Goal: Task Accomplishment & Management: Use online tool/utility

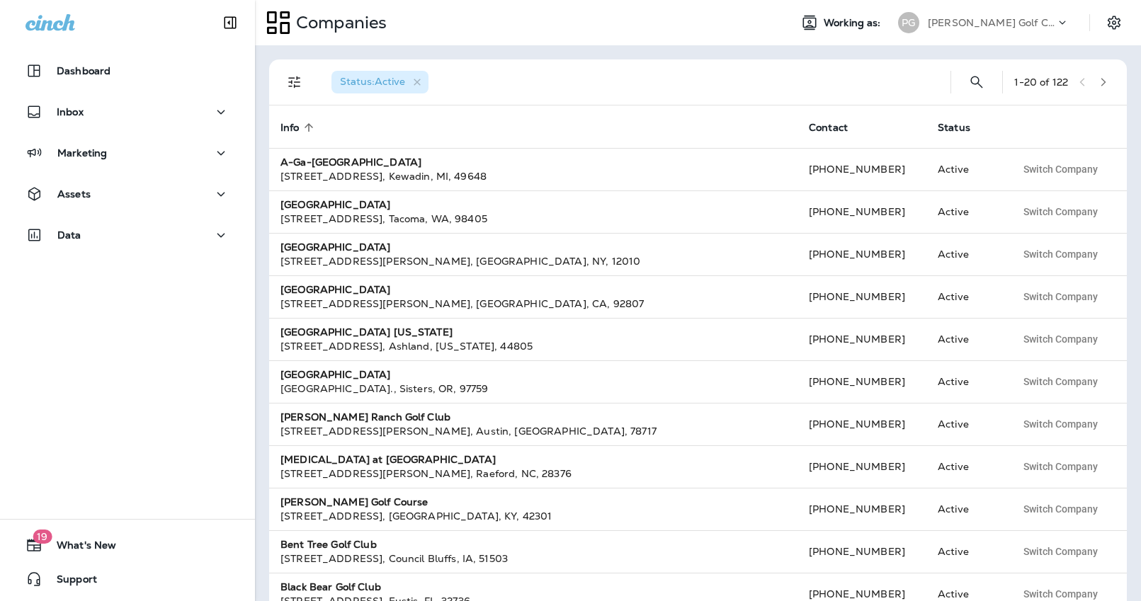
click at [982, 23] on p "Pendleton Golf Club" at bounding box center [991, 22] width 127 height 11
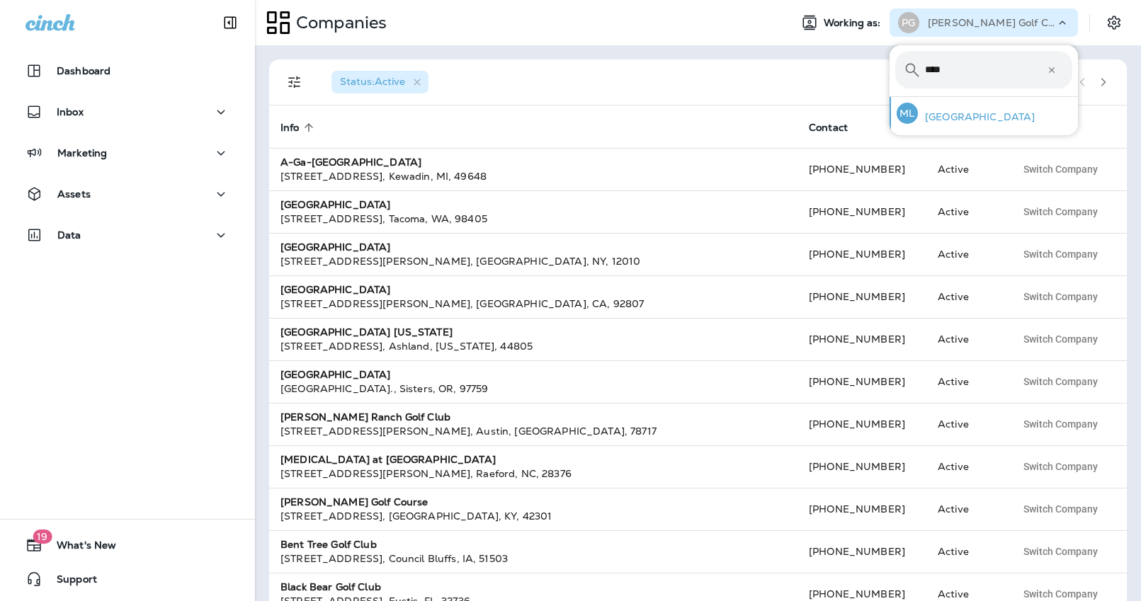
type input "****"
click at [943, 123] on p "[GEOGRAPHIC_DATA]" at bounding box center [976, 116] width 117 height 11
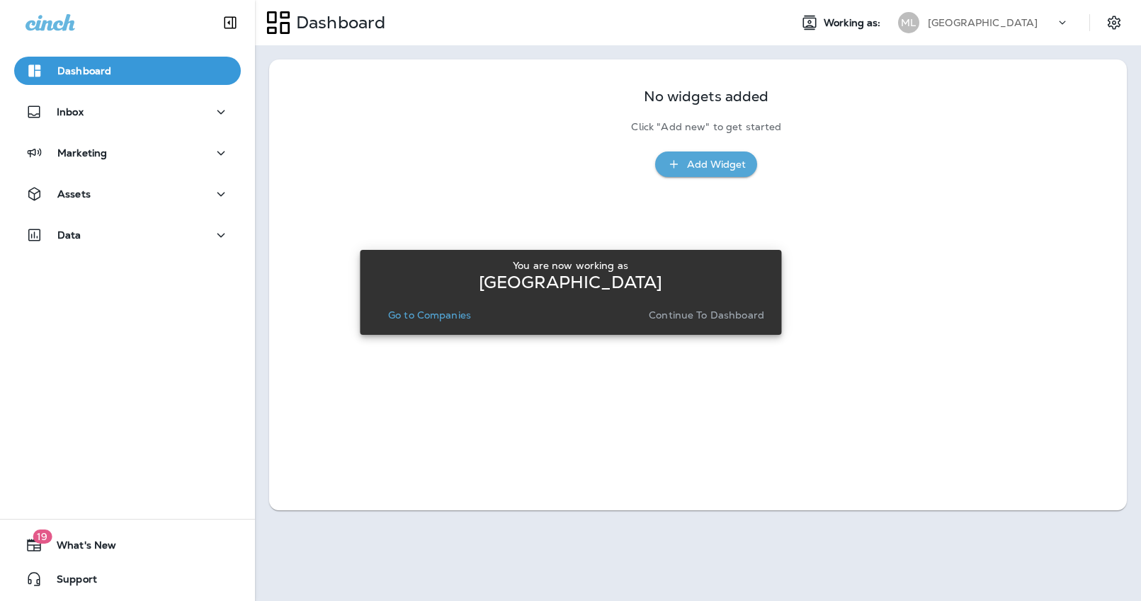
click at [713, 319] on p "Continue to Dashboard" at bounding box center [706, 315] width 115 height 11
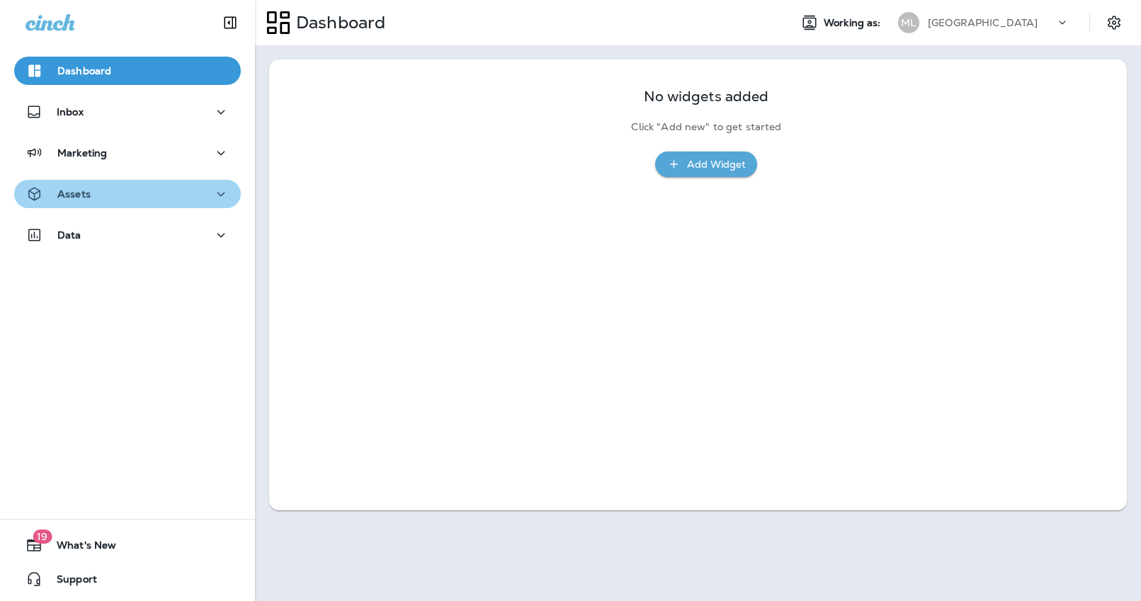
click at [171, 195] on div "Assets" at bounding box center [127, 195] width 204 height 18
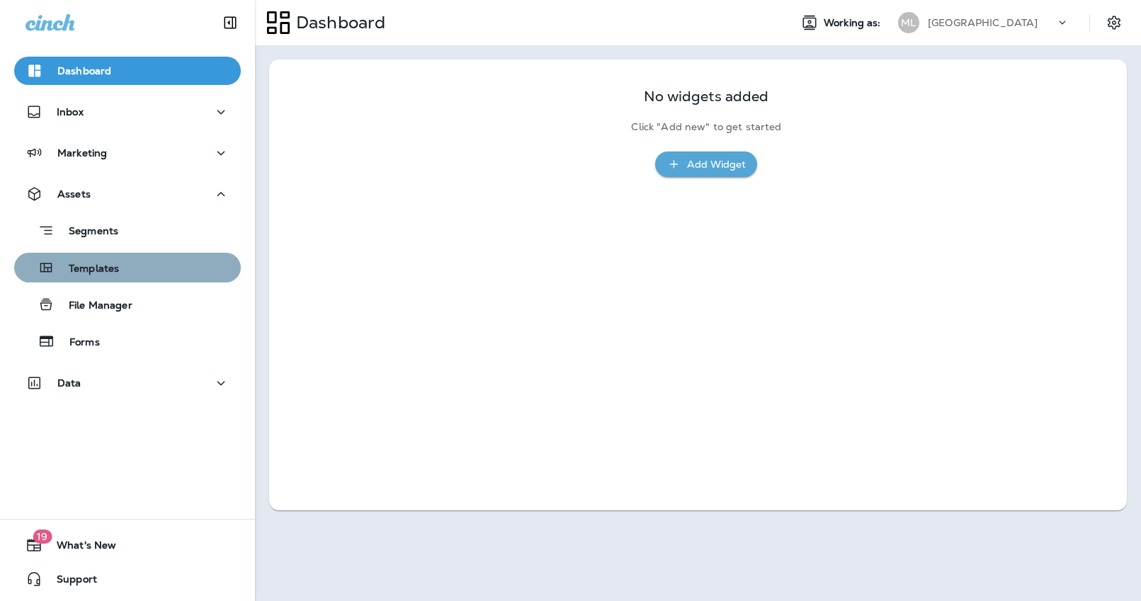
click at [137, 274] on div "Templates" at bounding box center [127, 267] width 215 height 21
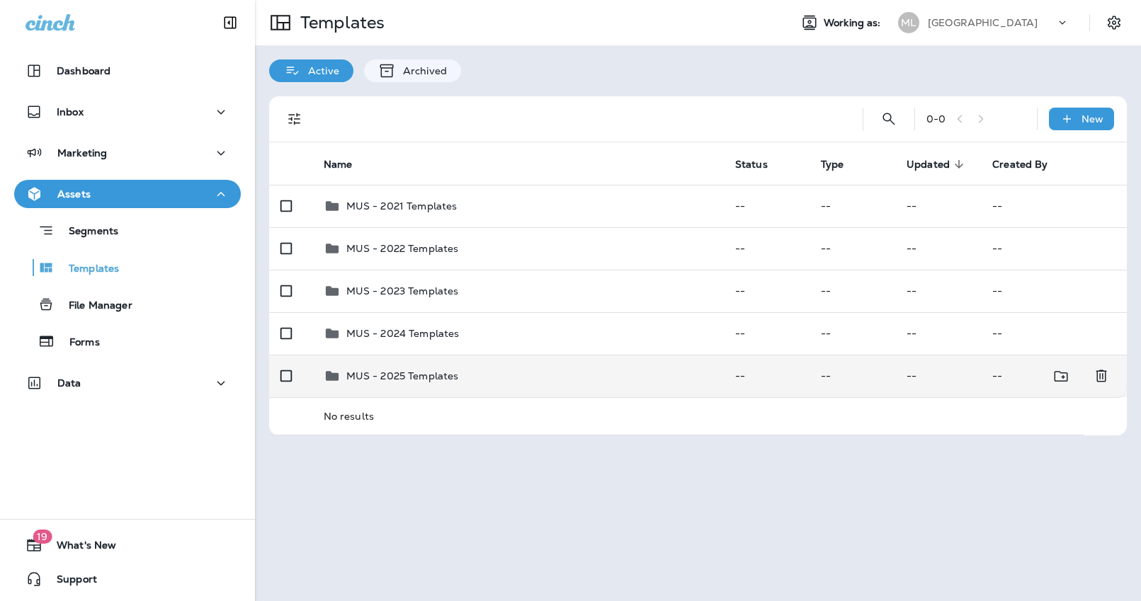
click at [410, 375] on p "MUS - 2025 Templates" at bounding box center [402, 375] width 113 height 11
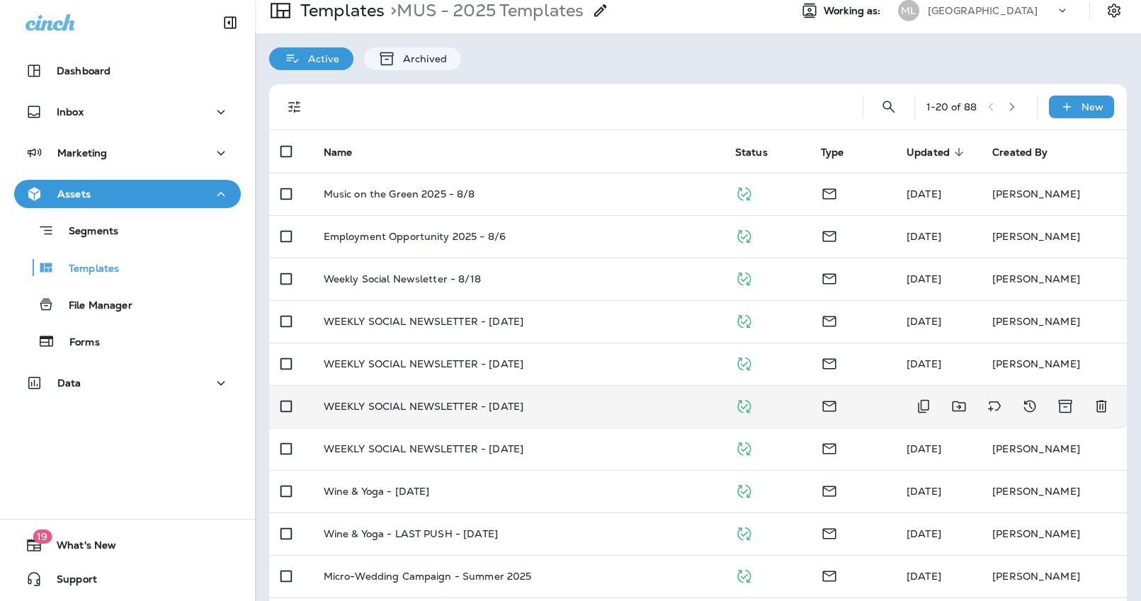
scroll to position [15, 0]
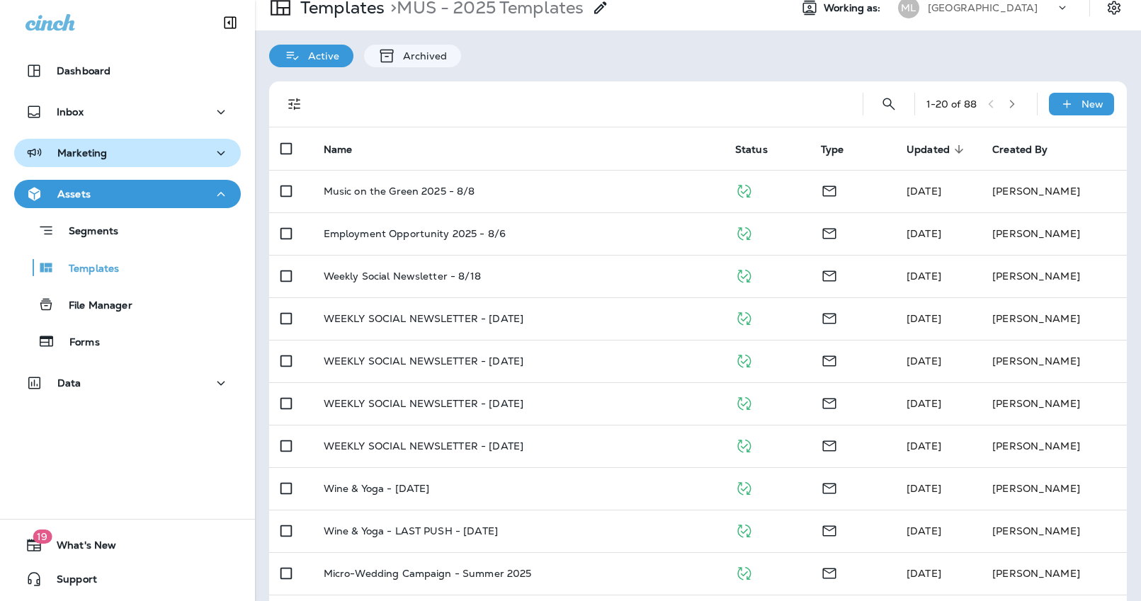
click at [109, 146] on div "Marketing" at bounding box center [127, 153] width 204 height 18
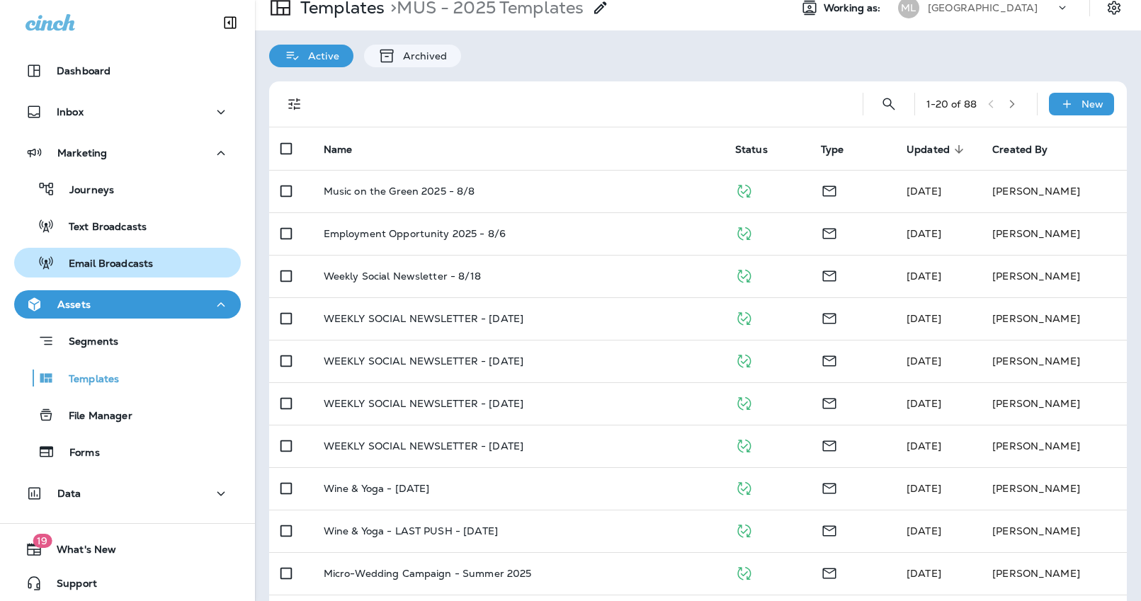
click at [96, 262] on p "Email Broadcasts" at bounding box center [104, 264] width 98 height 13
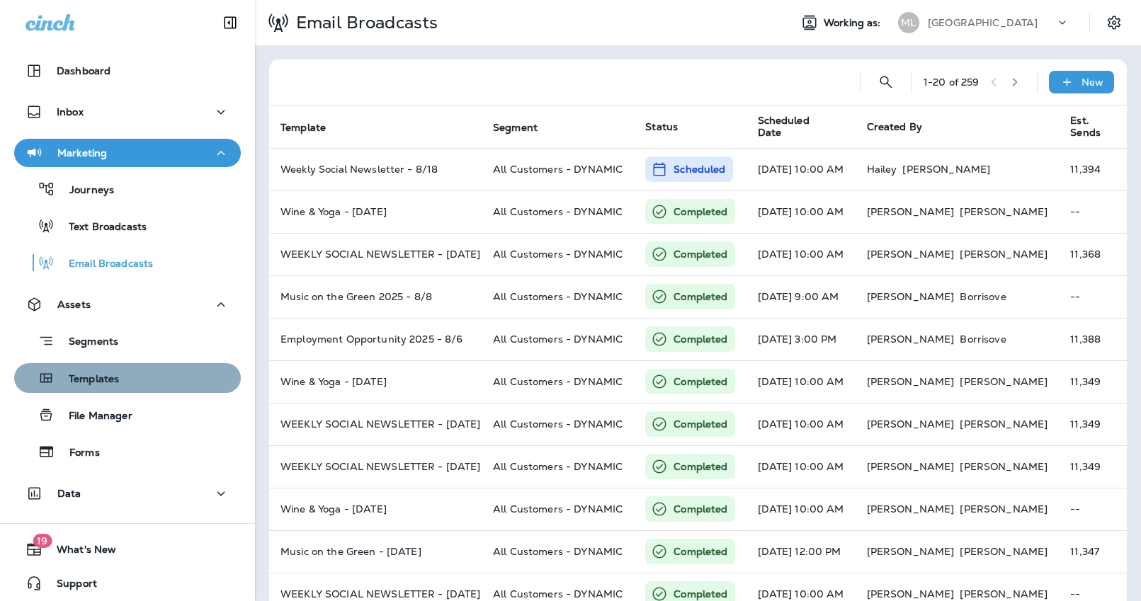
click at [112, 383] on p "Templates" at bounding box center [87, 379] width 64 height 13
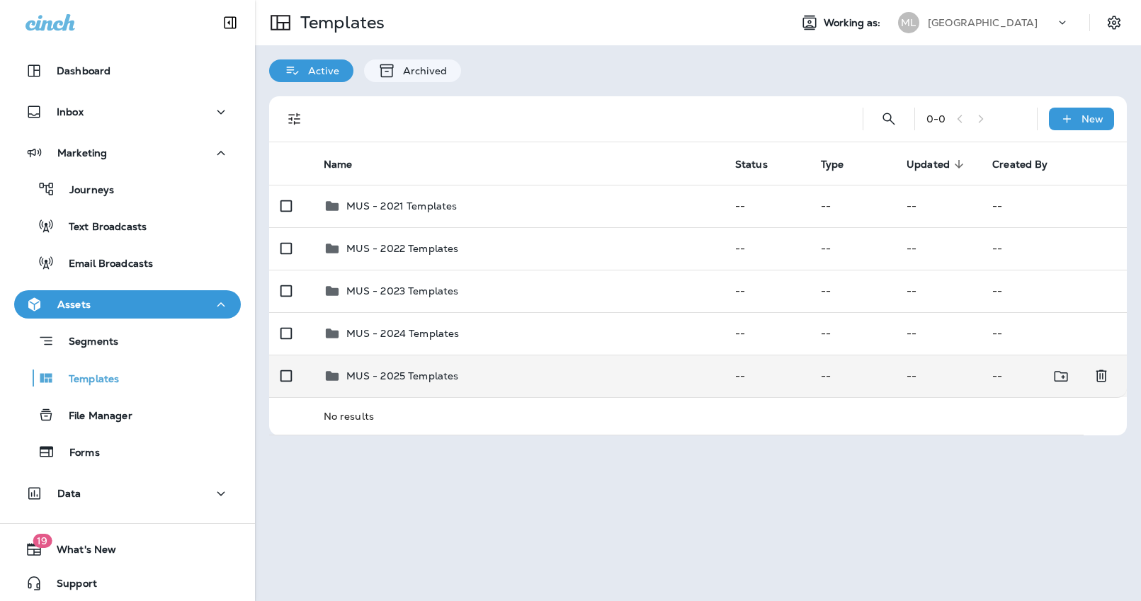
click at [402, 358] on td "MUS - 2025 Templates" at bounding box center [518, 376] width 412 height 42
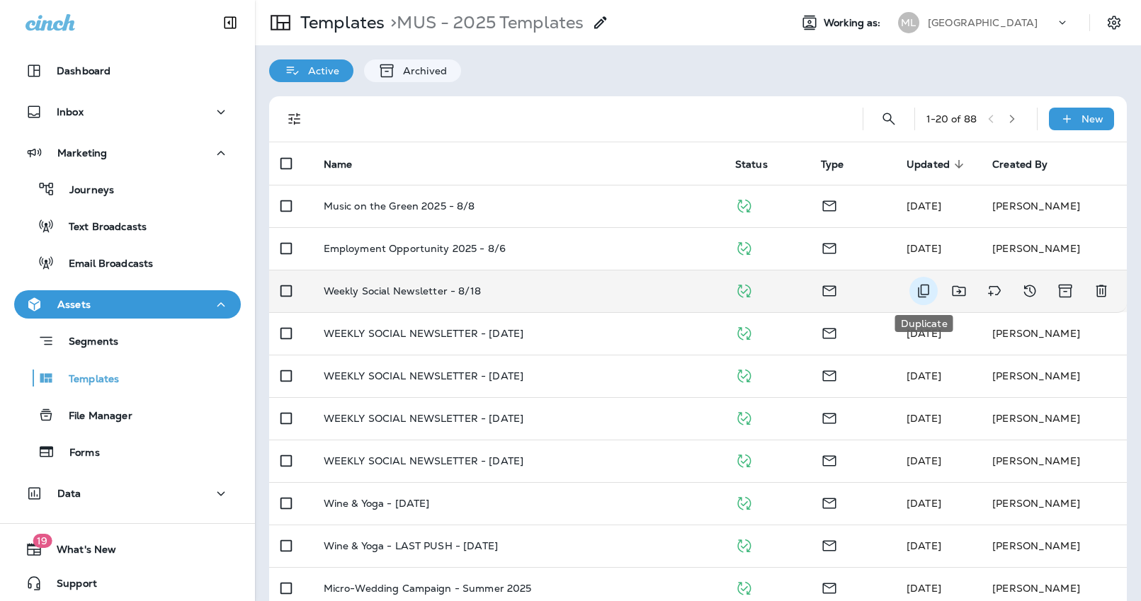
click at [922, 290] on icon "Duplicate" at bounding box center [923, 291] width 11 height 13
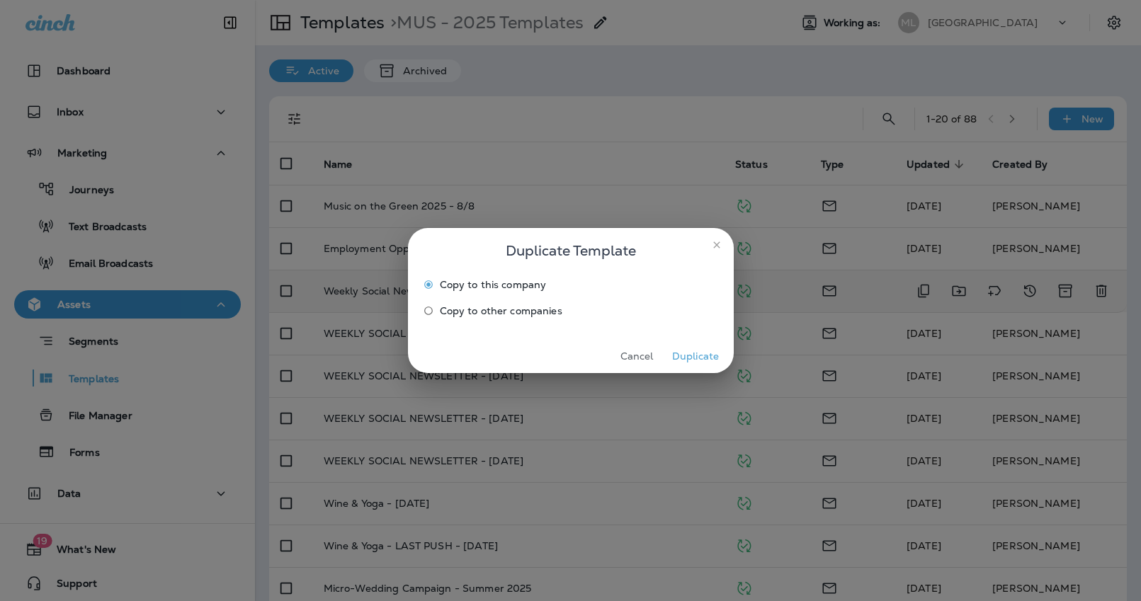
click at [713, 358] on button "Duplicate" at bounding box center [695, 357] width 53 height 22
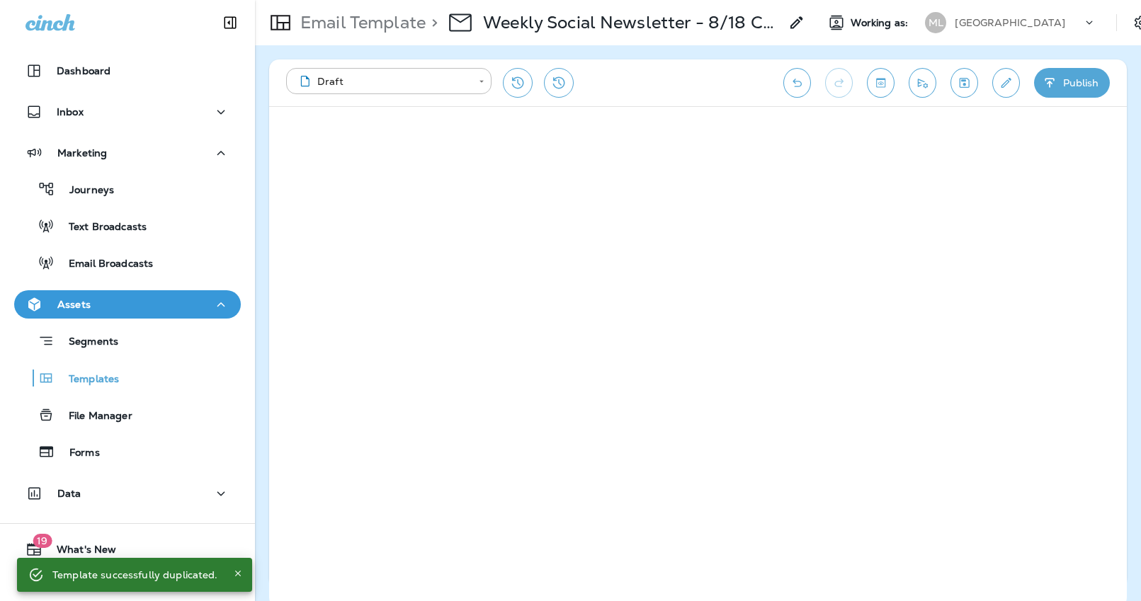
click at [803, 25] on icon at bounding box center [796, 22] width 17 height 17
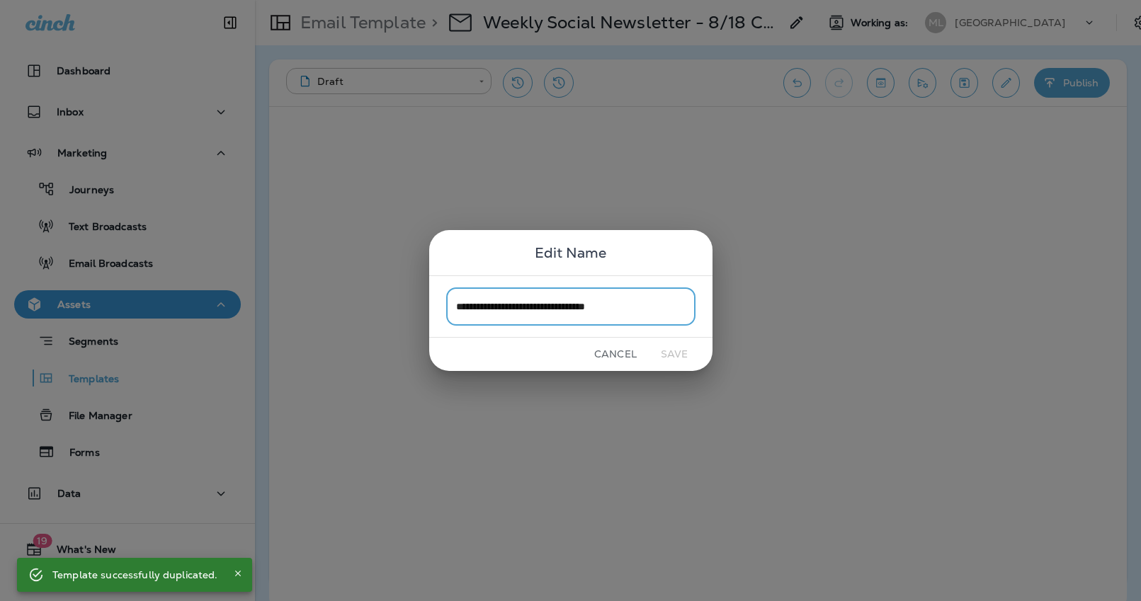
click at [648, 302] on input "**********" at bounding box center [570, 307] width 249 height 38
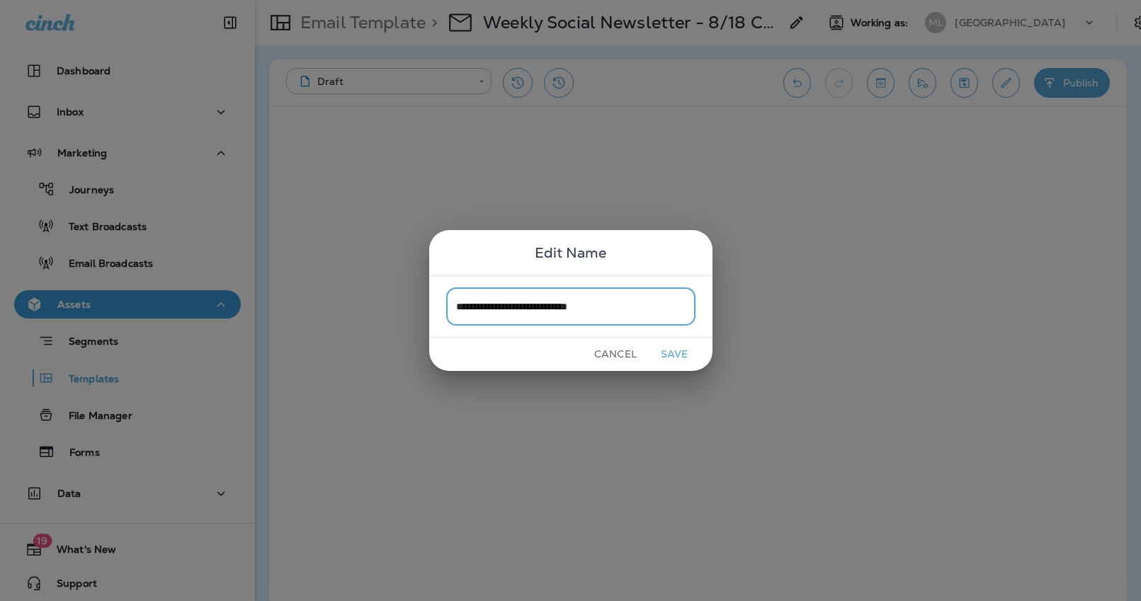
type input "**********"
click at [674, 354] on button "Save" at bounding box center [674, 355] width 53 height 22
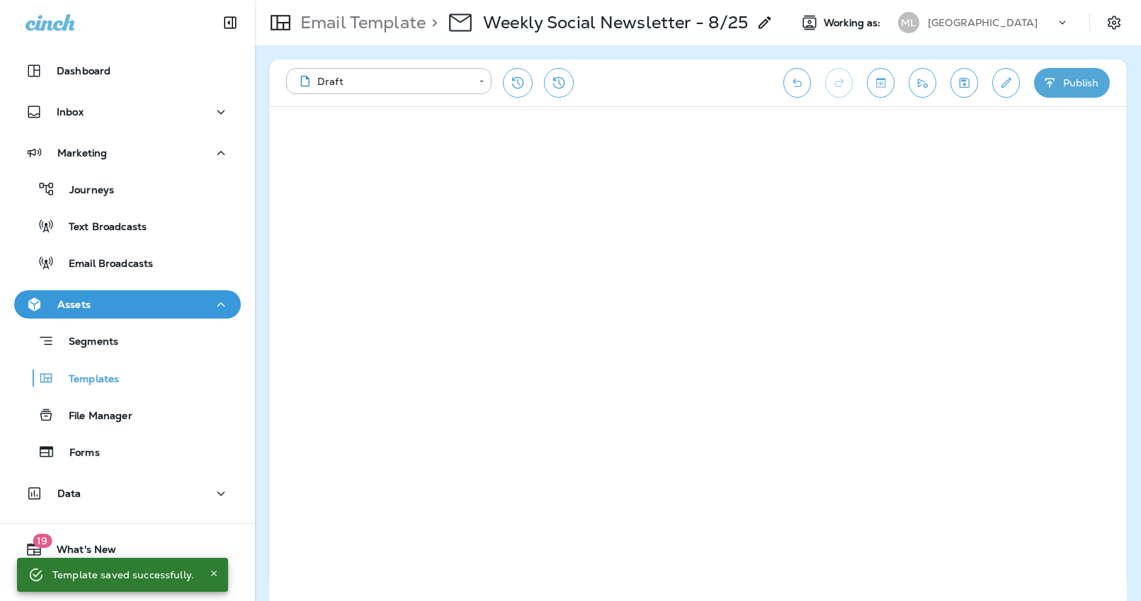
click at [1130, 336] on div "**********" at bounding box center [698, 323] width 886 height 556
click at [960, 79] on icon "Save" at bounding box center [964, 83] width 15 height 14
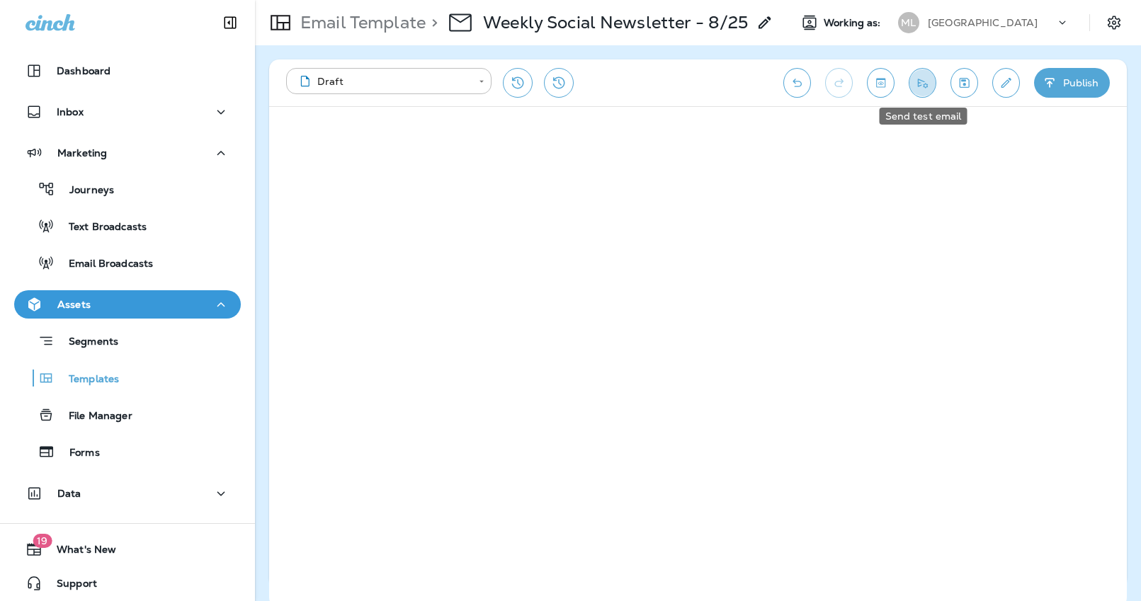
click at [918, 82] on icon "Send test email" at bounding box center [923, 83] width 10 height 9
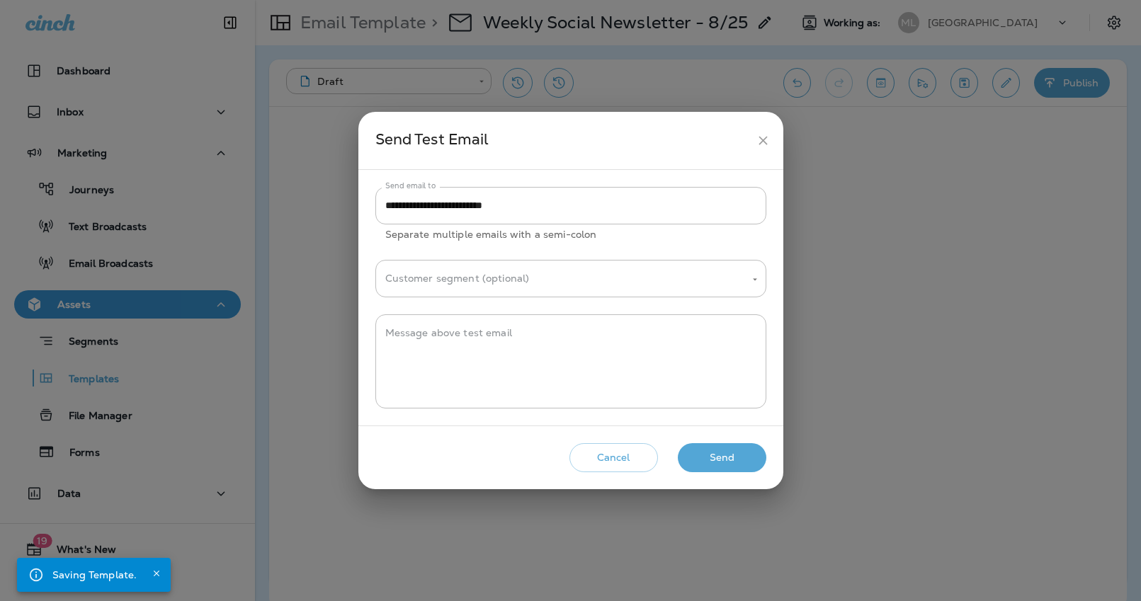
click at [750, 462] on button "Send" at bounding box center [722, 457] width 89 height 29
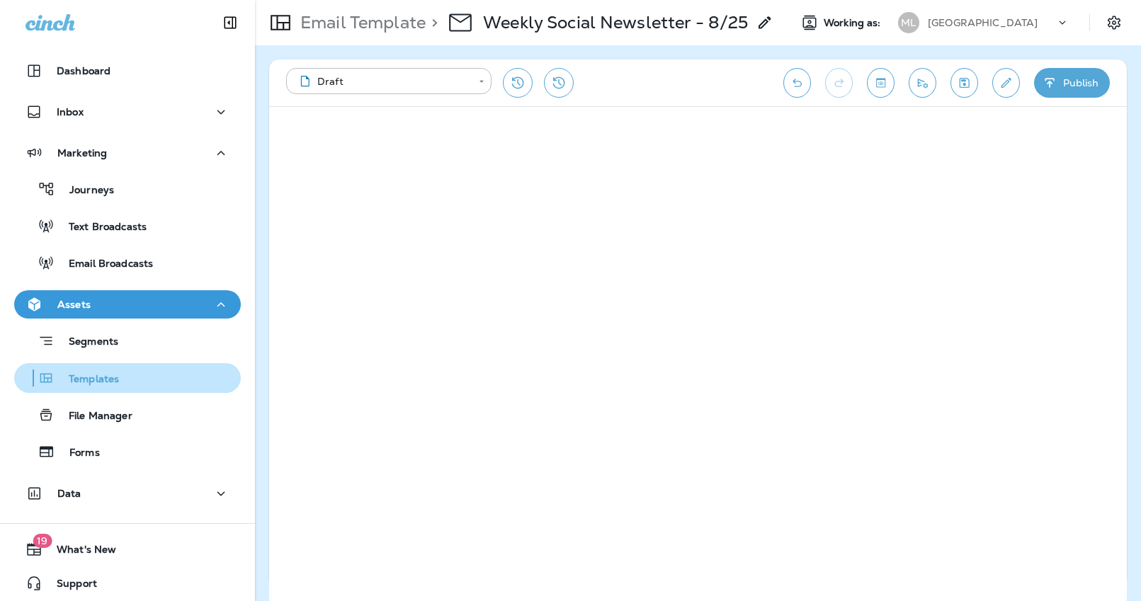
click at [114, 369] on div "Templates" at bounding box center [69, 378] width 99 height 21
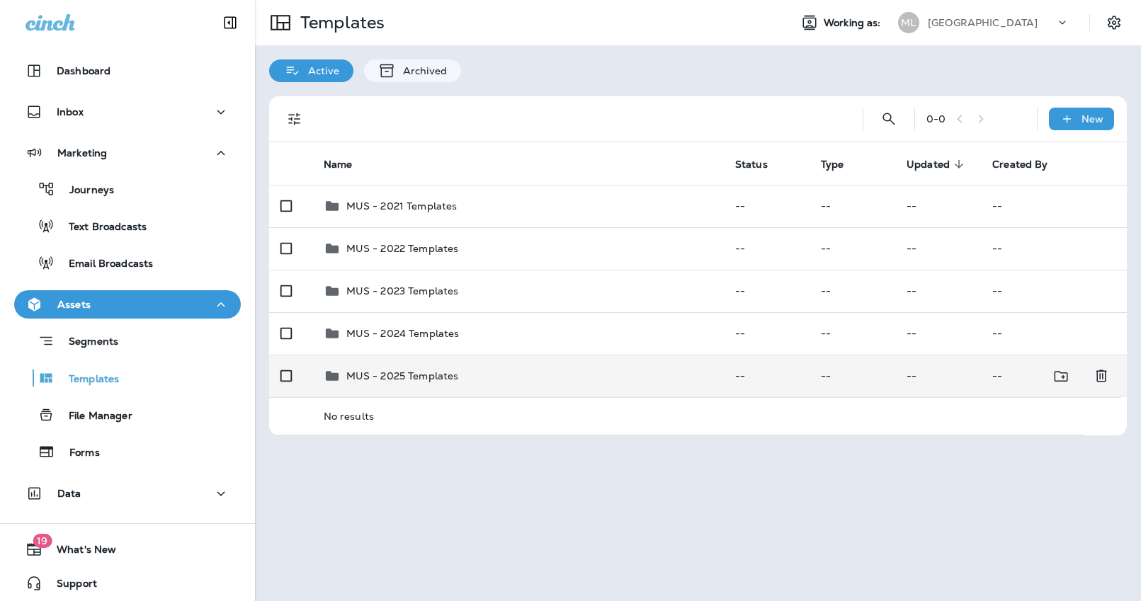
click at [427, 378] on p "MUS - 2025 Templates" at bounding box center [402, 375] width 113 height 11
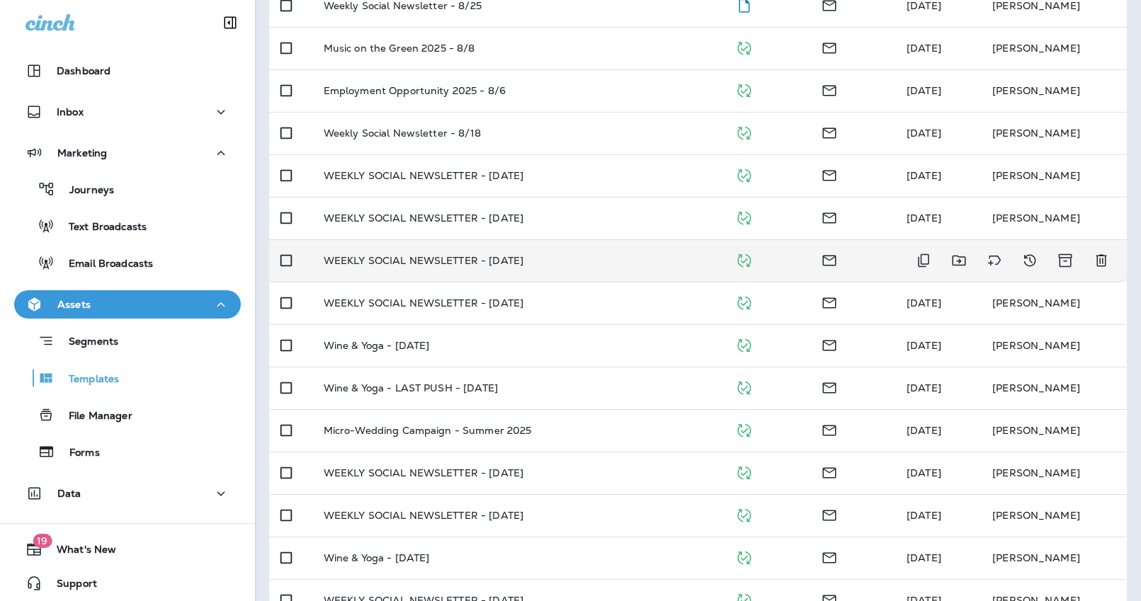
scroll to position [202, 0]
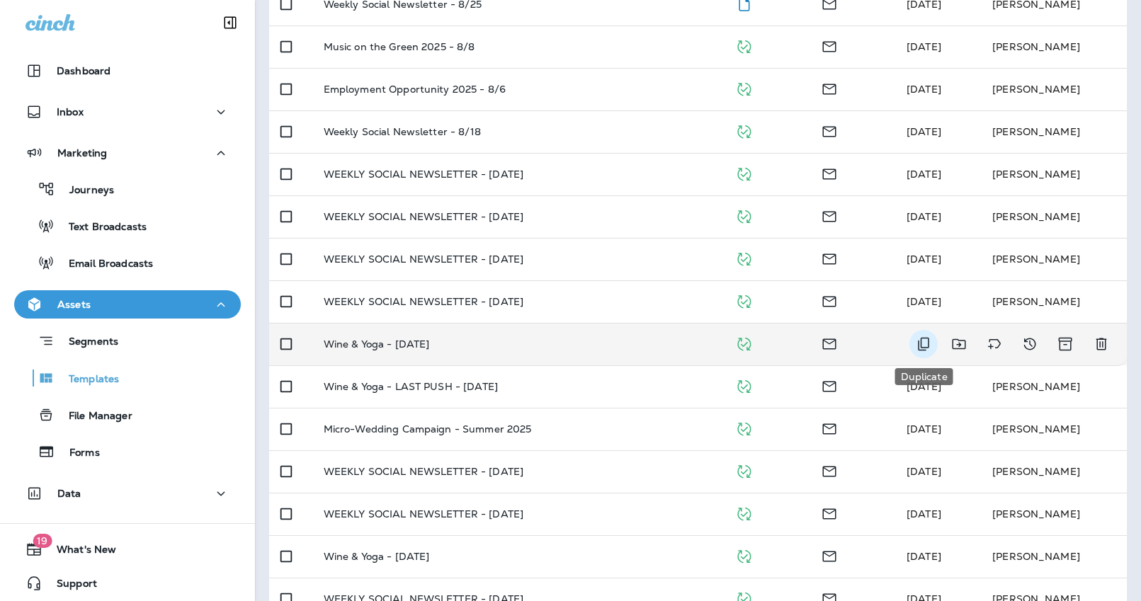
click at [925, 340] on icon "Duplicate" at bounding box center [923, 344] width 17 height 17
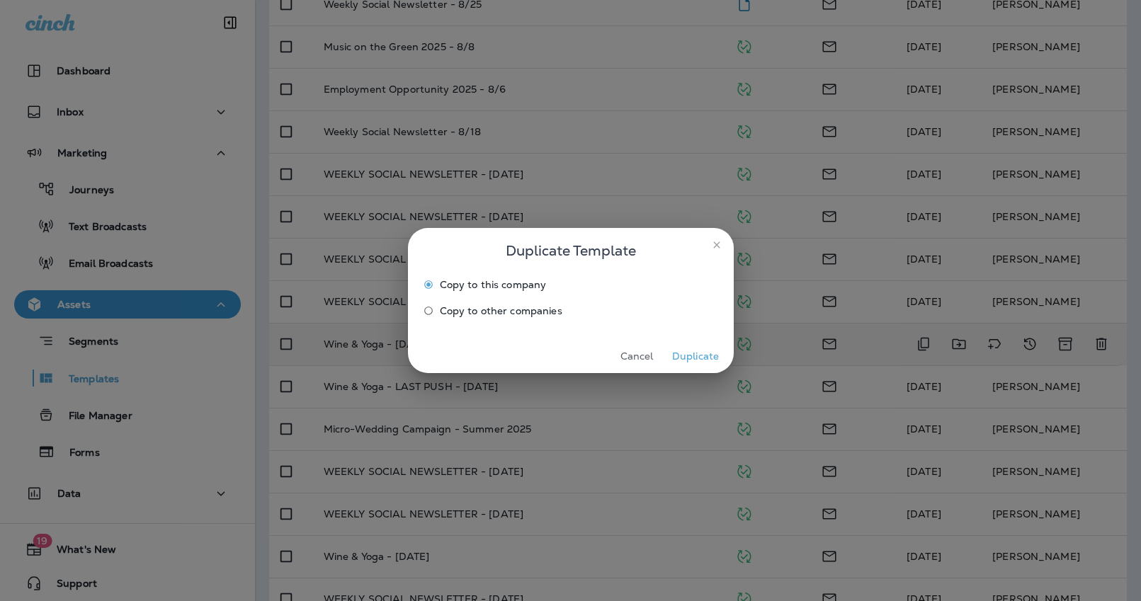
click at [679, 354] on button "Duplicate" at bounding box center [695, 357] width 53 height 22
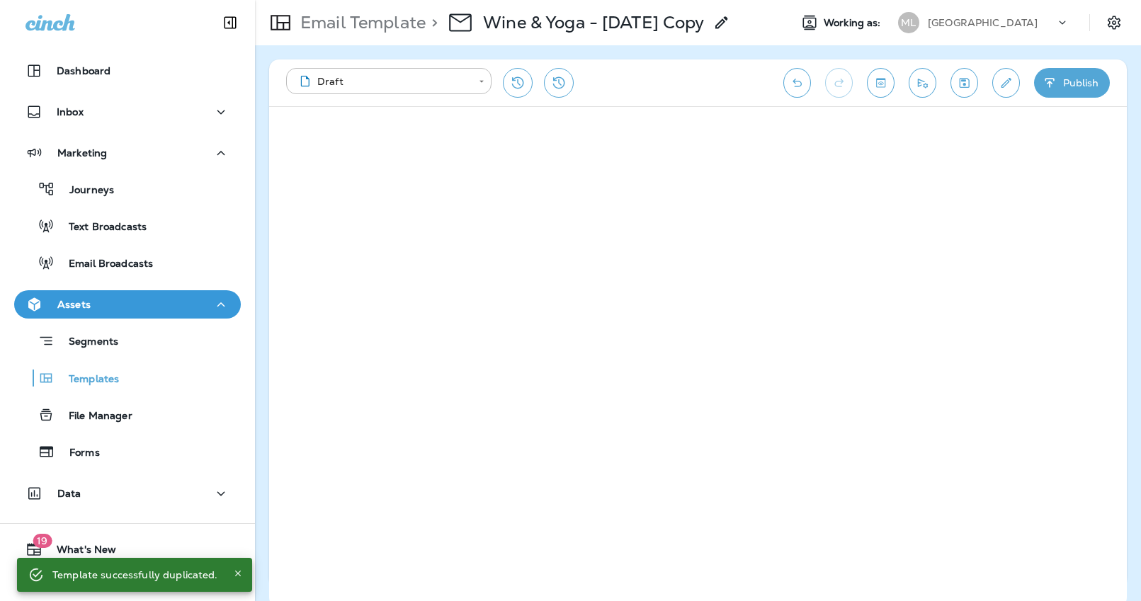
click at [730, 14] on icon at bounding box center [721, 22] width 17 height 17
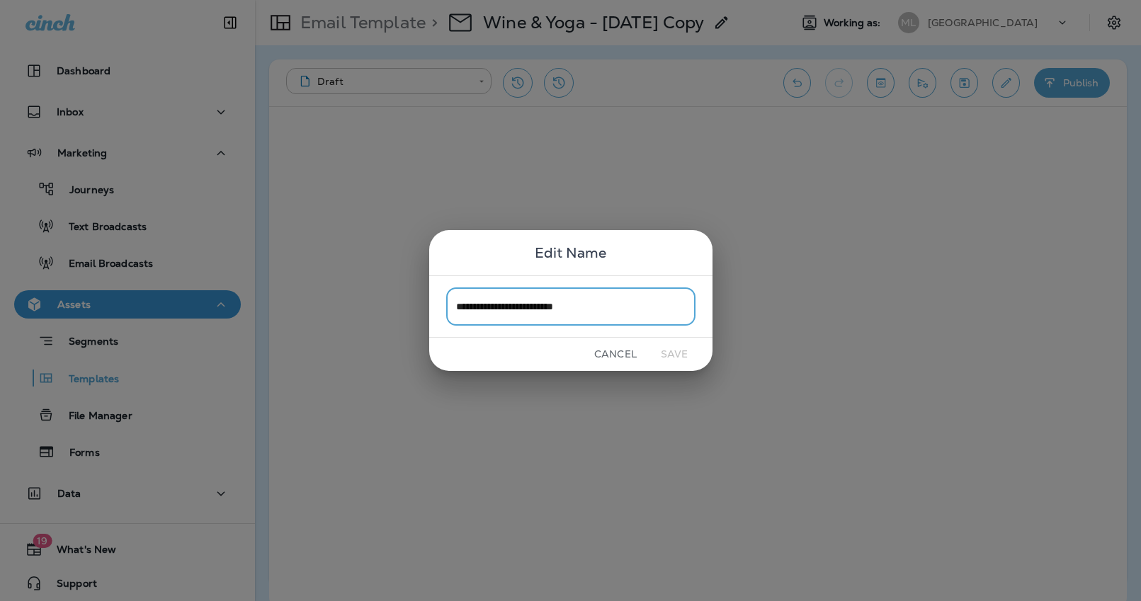
click at [611, 303] on input "**********" at bounding box center [570, 307] width 249 height 38
drag, startPoint x: 624, startPoint y: 308, endPoint x: 529, endPoint y: 309, distance: 94.9
click at [529, 309] on input "**********" at bounding box center [570, 307] width 249 height 38
click at [562, 321] on input "**********" at bounding box center [570, 307] width 249 height 38
type input "**********"
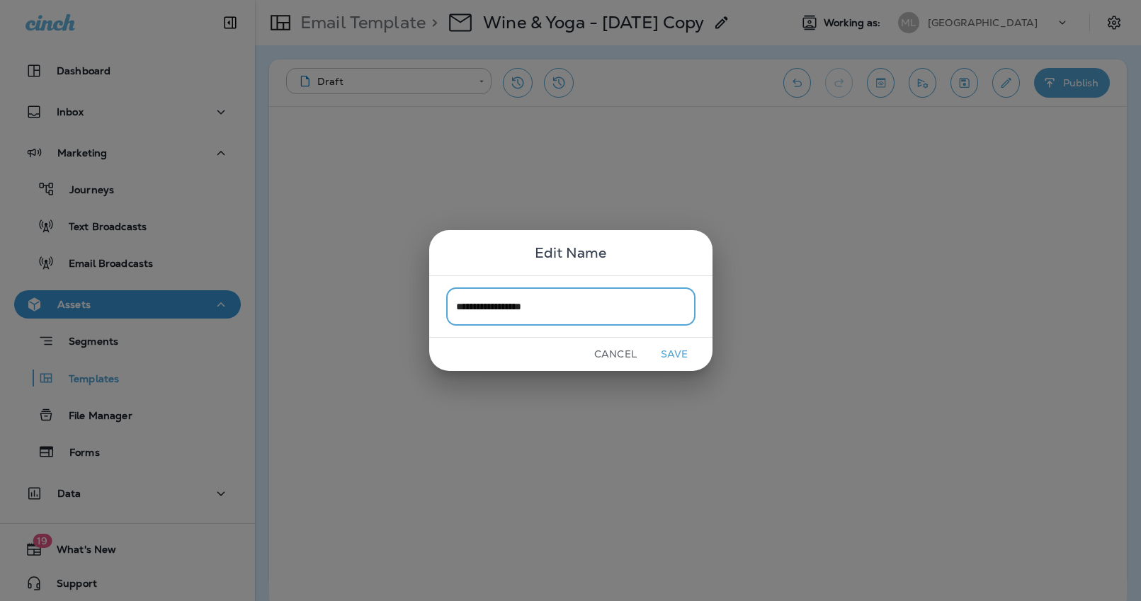
click at [673, 363] on button "Save" at bounding box center [674, 355] width 53 height 22
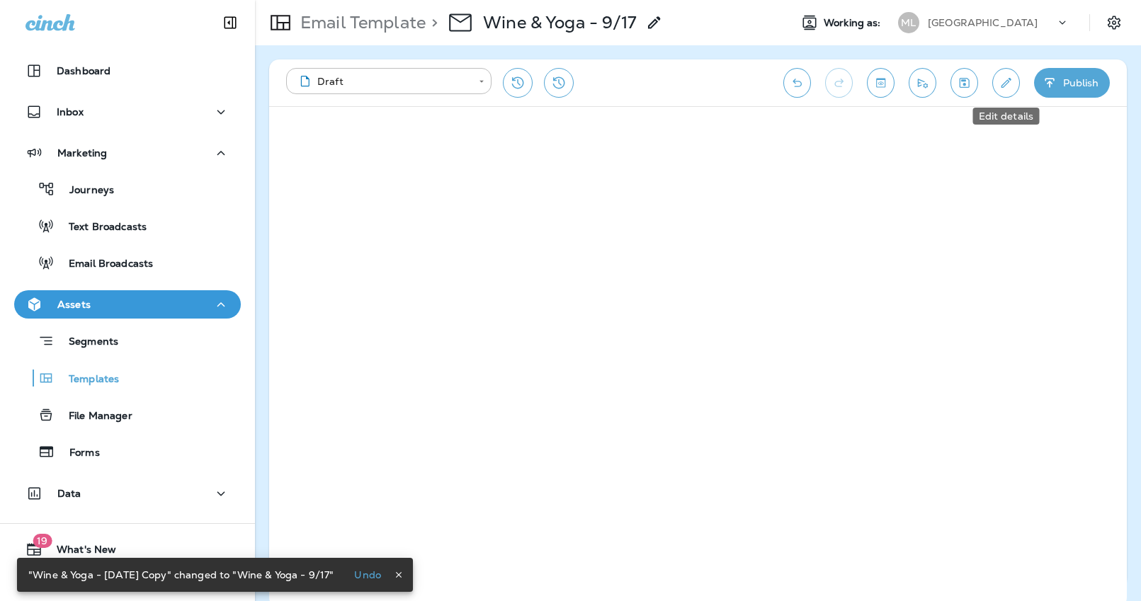
click at [1011, 79] on icon "Edit details" at bounding box center [1007, 83] width 10 height 10
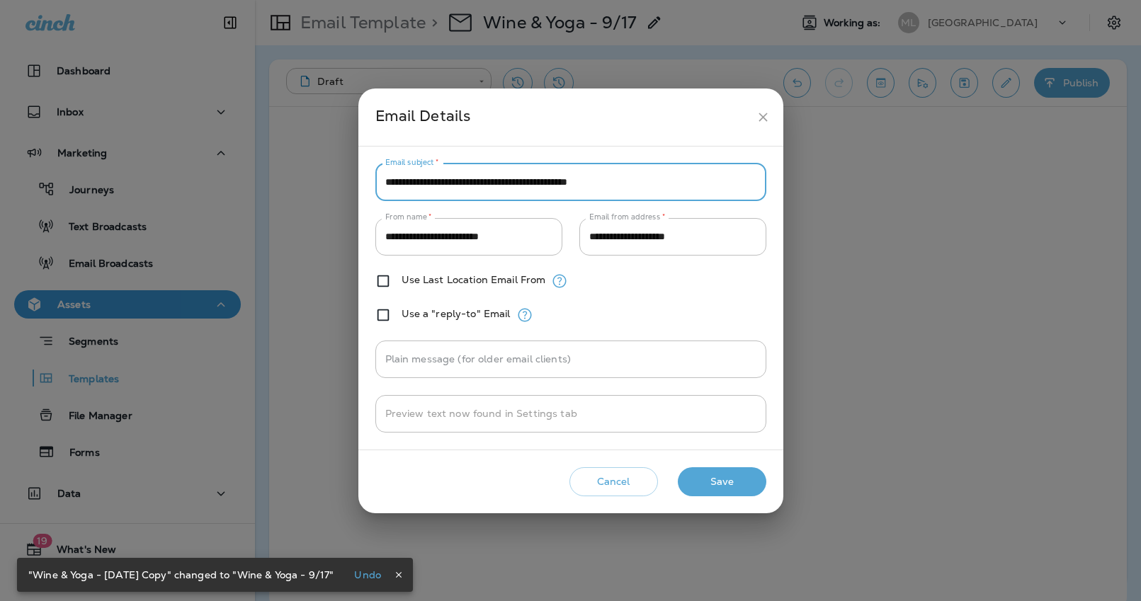
drag, startPoint x: 457, startPoint y: 183, endPoint x: 390, endPoint y: 181, distance: 67.3
click at [390, 181] on input "**********" at bounding box center [570, 183] width 391 height 38
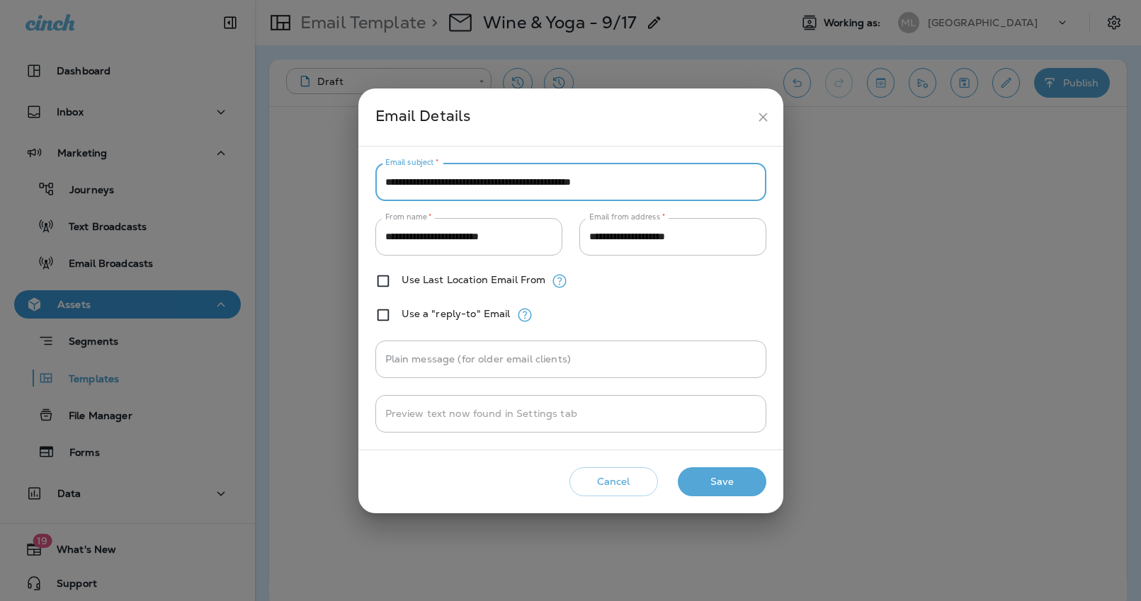
click at [509, 182] on input "**********" at bounding box center [570, 183] width 391 height 38
drag, startPoint x: 514, startPoint y: 181, endPoint x: 460, endPoint y: 181, distance: 54.5
click at [460, 181] on input "**********" at bounding box center [570, 183] width 391 height 38
type input "**********"
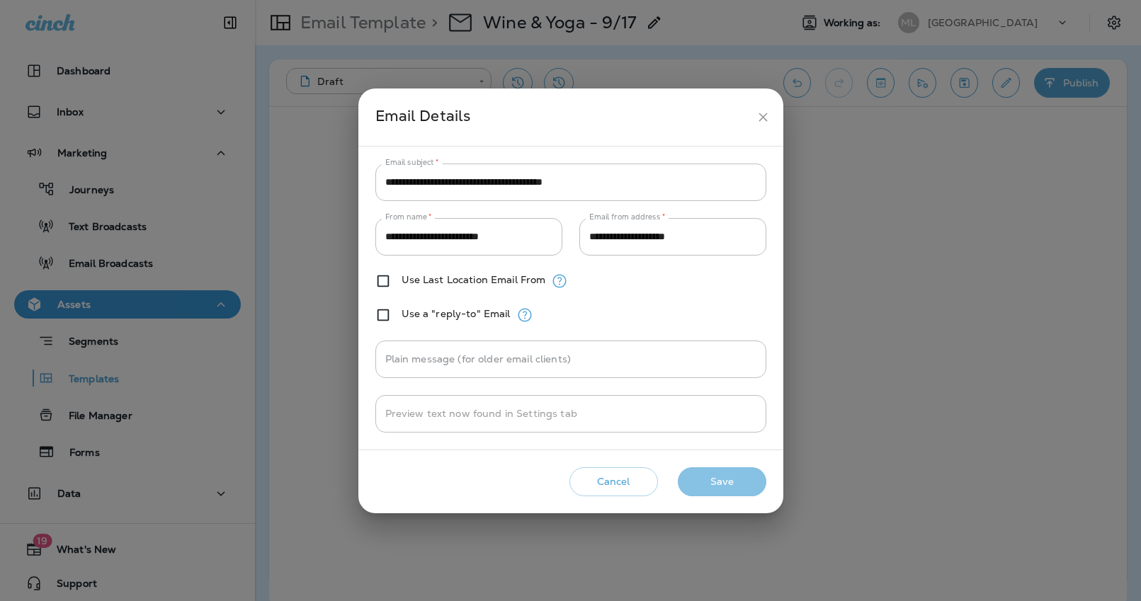
click at [727, 472] on button "Save" at bounding box center [722, 481] width 89 height 29
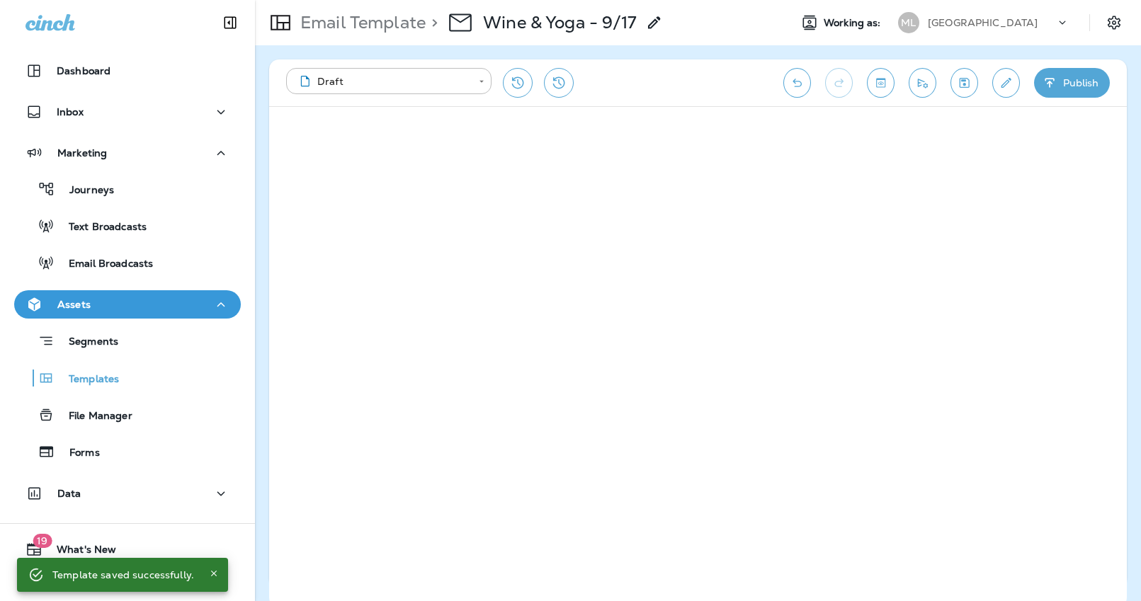
click at [1131, 330] on div "**********" at bounding box center [698, 323] width 886 height 556
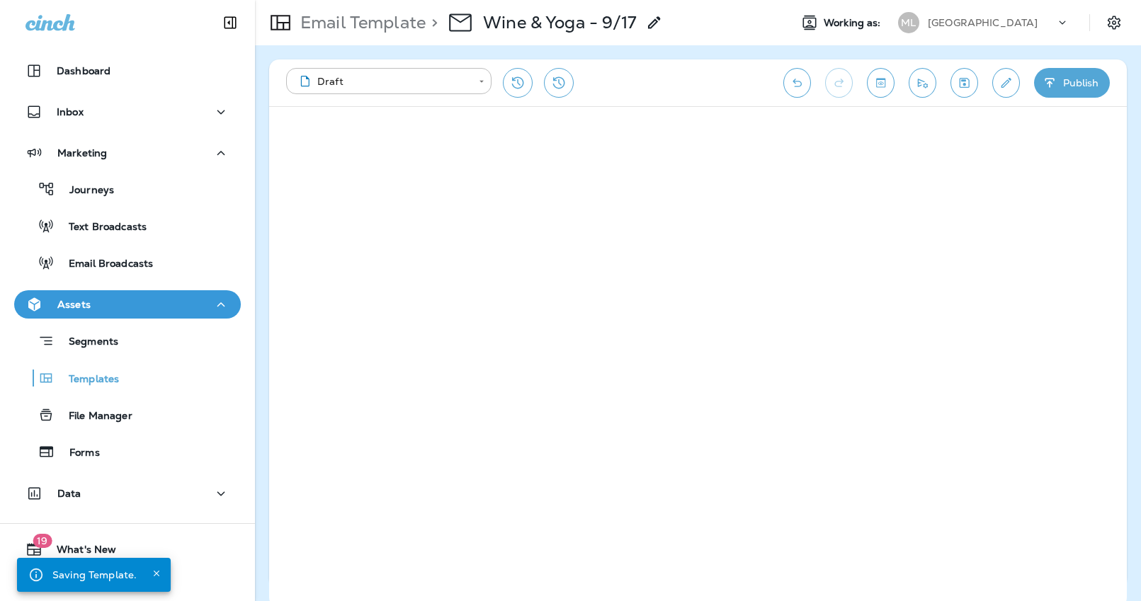
click at [799, 84] on icon "Undo" at bounding box center [797, 83] width 15 height 14
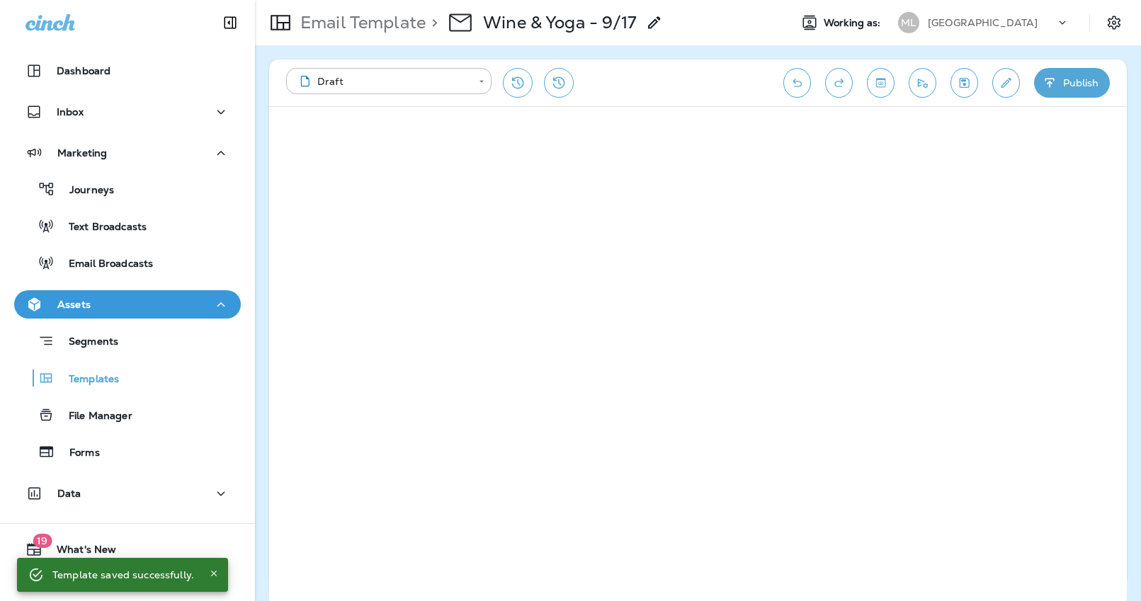
click at [1001, 85] on icon "Edit details" at bounding box center [1006, 83] width 15 height 14
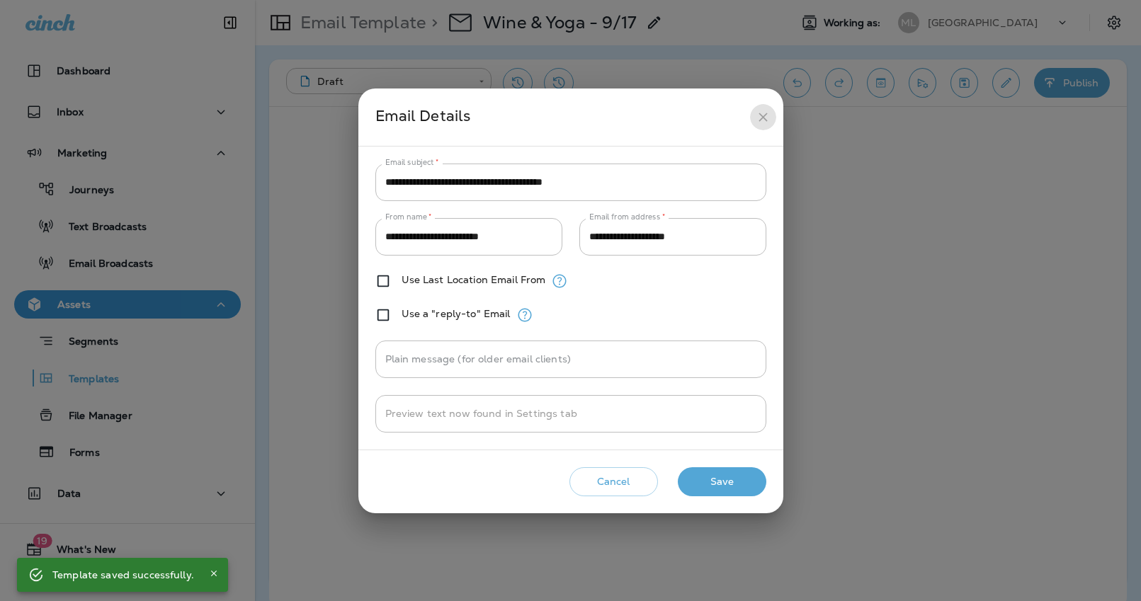
click at [769, 115] on icon "close" at bounding box center [763, 117] width 15 height 15
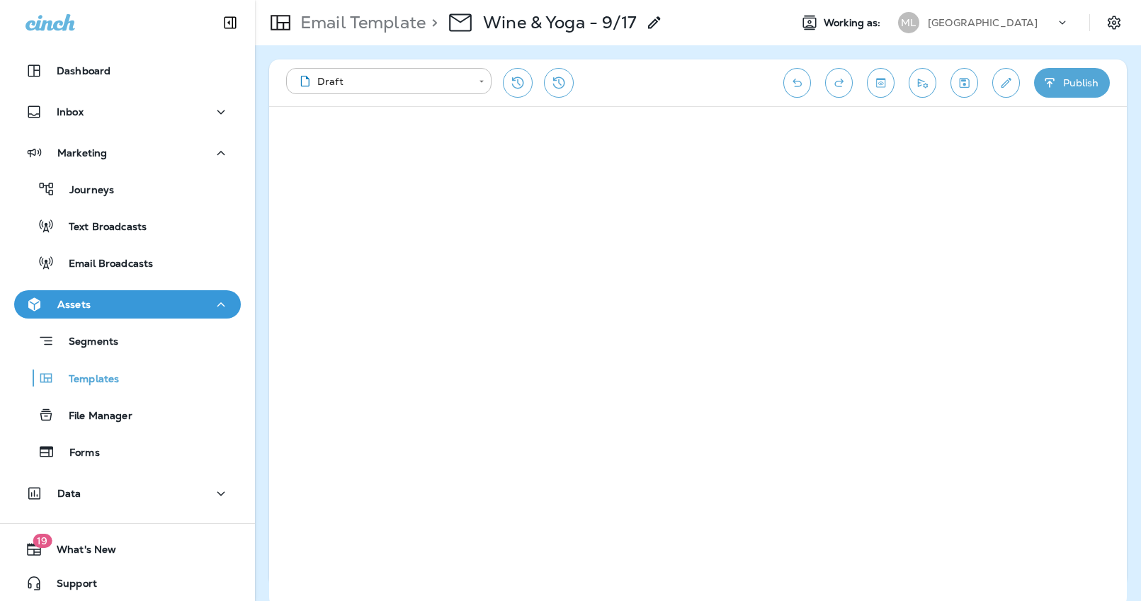
click at [965, 84] on icon "Save" at bounding box center [965, 83] width 10 height 10
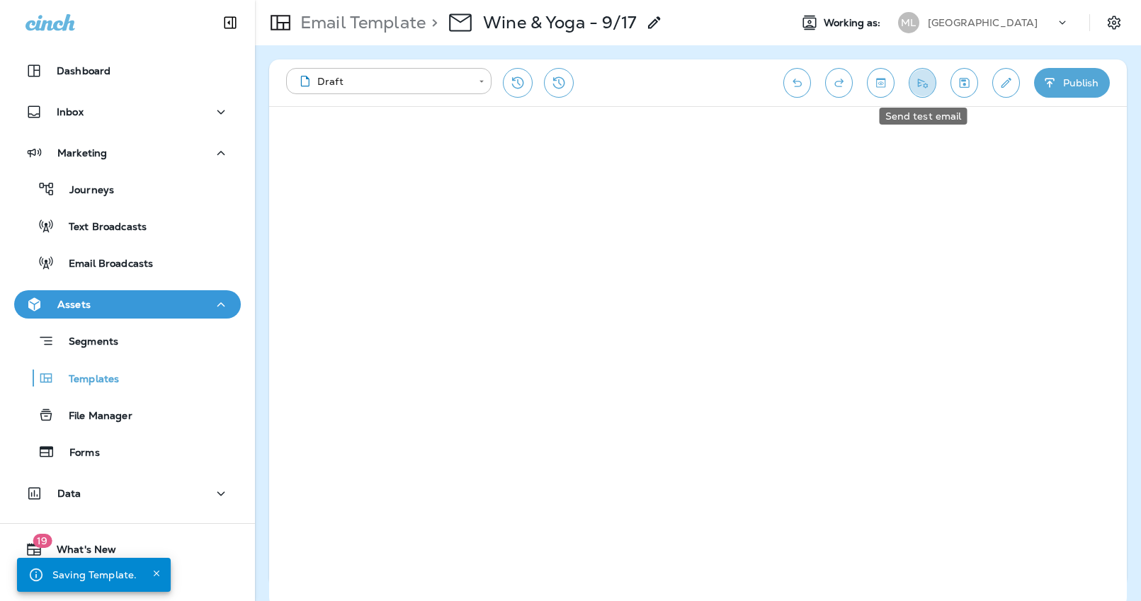
click at [923, 89] on icon "Send test email" at bounding box center [922, 83] width 15 height 14
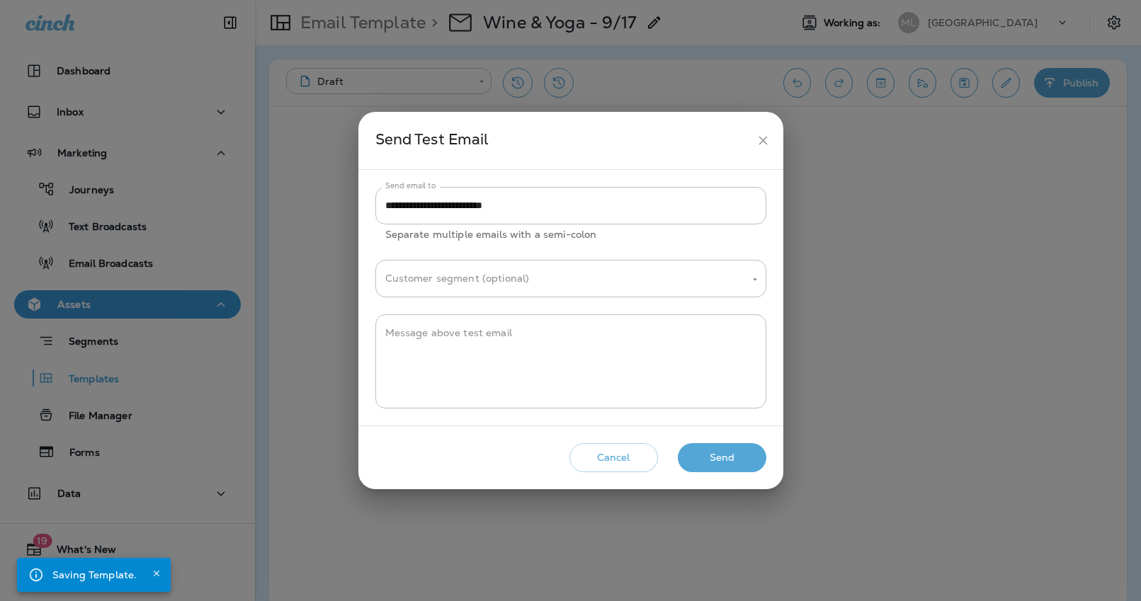
click at [723, 452] on button "Send" at bounding box center [722, 457] width 89 height 29
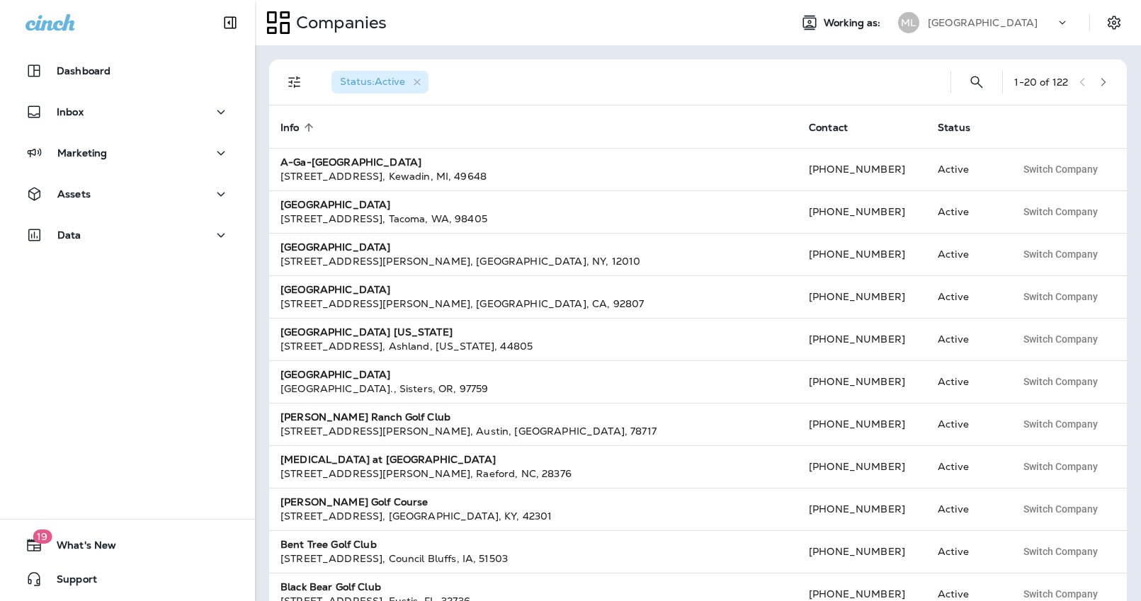
click at [123, 176] on div "Dashboard Inbox Marketing Assets Data" at bounding box center [127, 155] width 255 height 227
click at [127, 181] on button "Assets" at bounding box center [127, 194] width 227 height 28
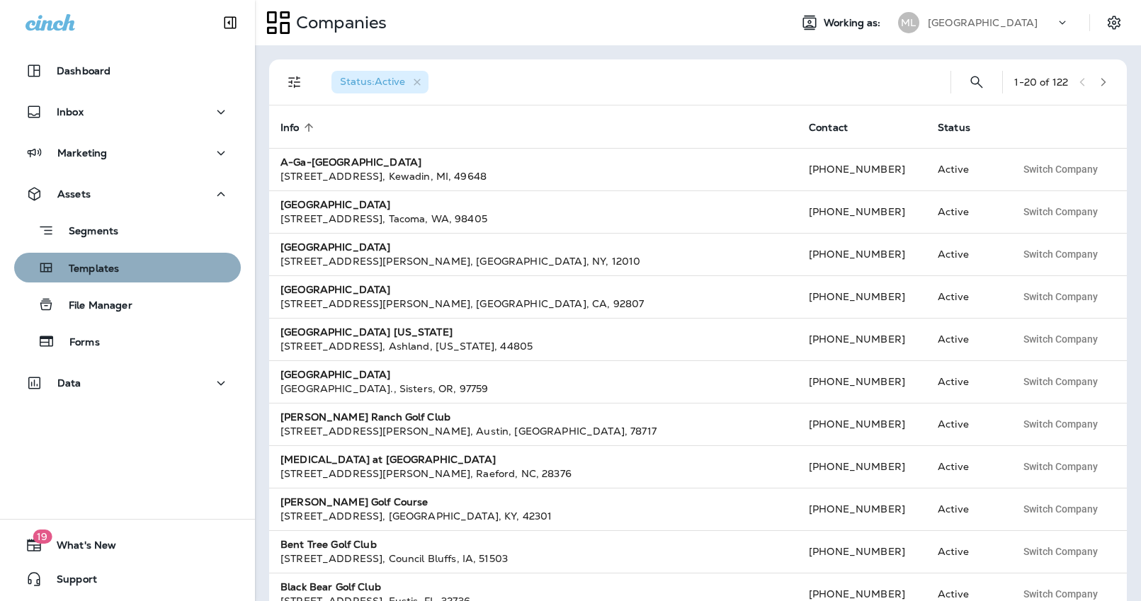
click at [112, 274] on p "Templates" at bounding box center [87, 269] width 64 height 13
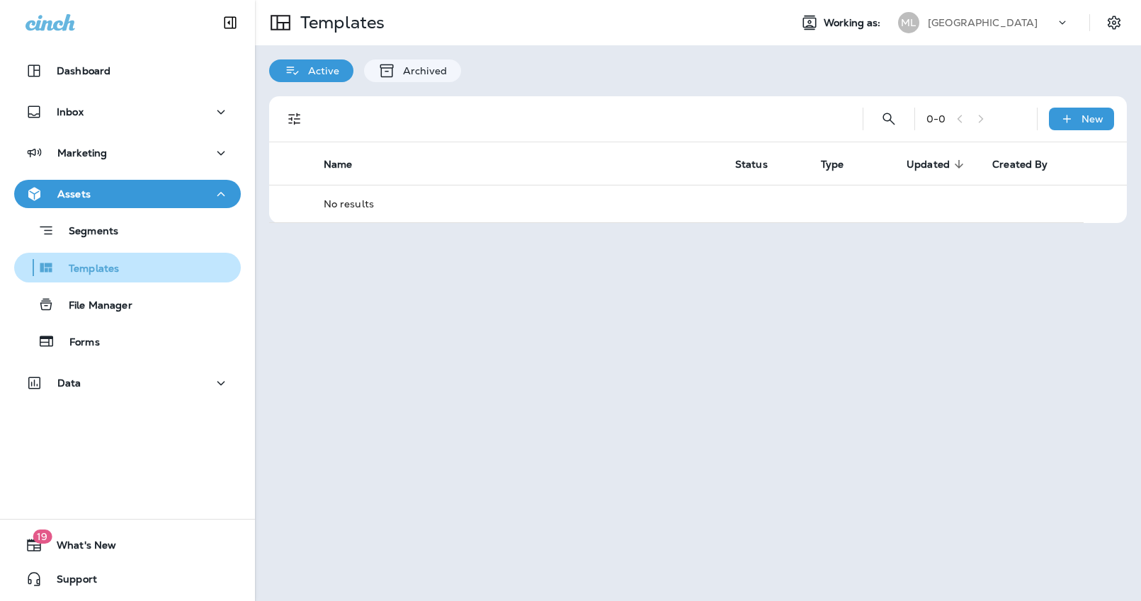
click at [112, 274] on p "Templates" at bounding box center [87, 269] width 64 height 13
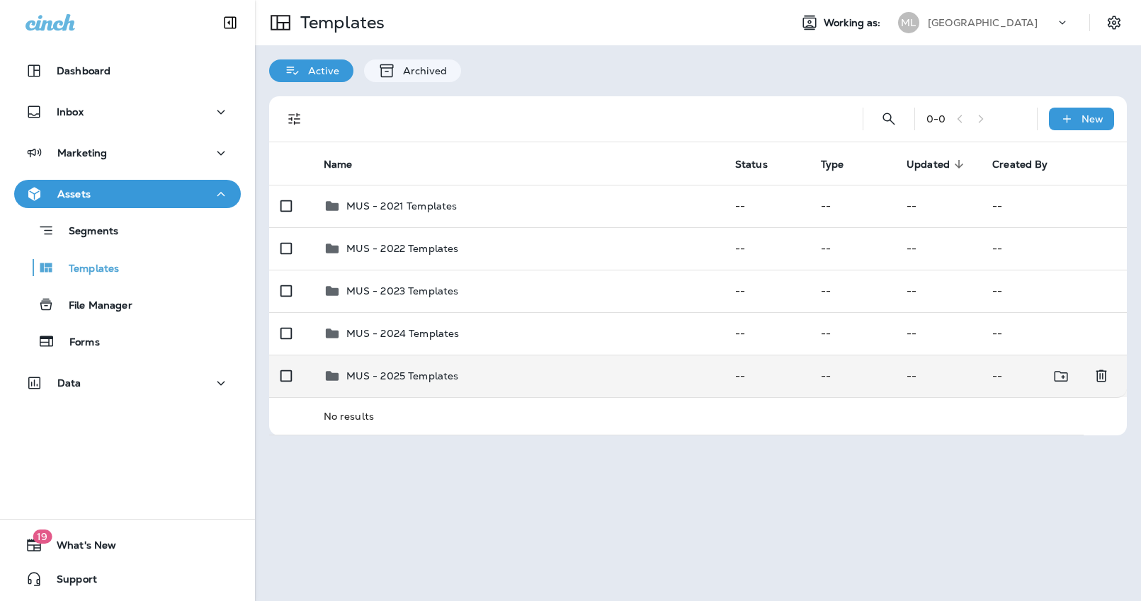
click at [396, 378] on p "MUS - 2025 Templates" at bounding box center [402, 375] width 113 height 11
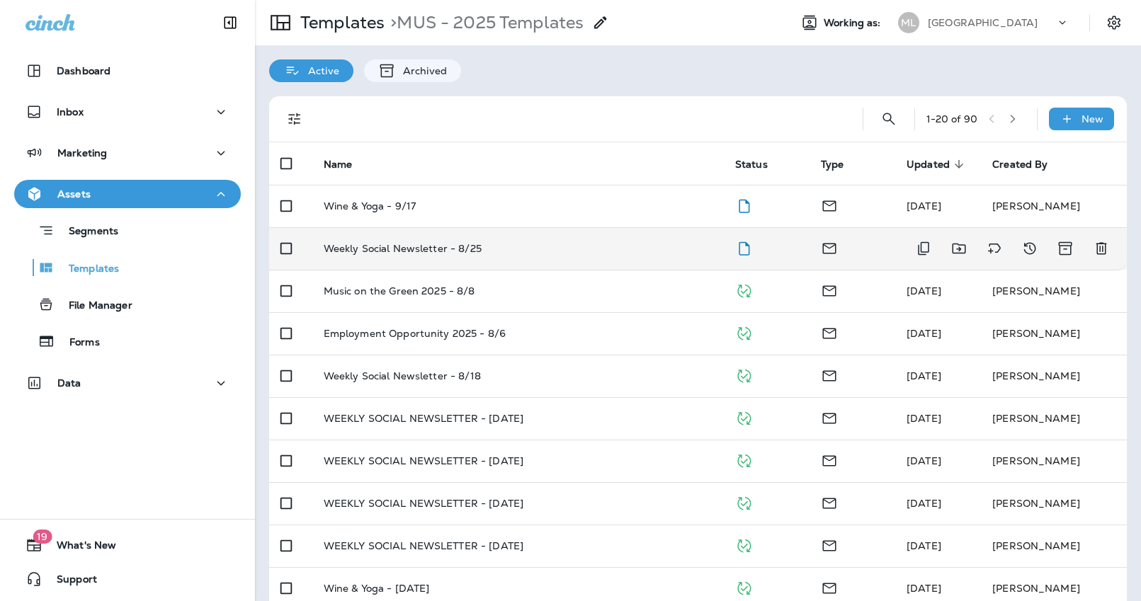
click at [431, 238] on td "Weekly Social Newsletter - 8/25" at bounding box center [518, 248] width 412 height 42
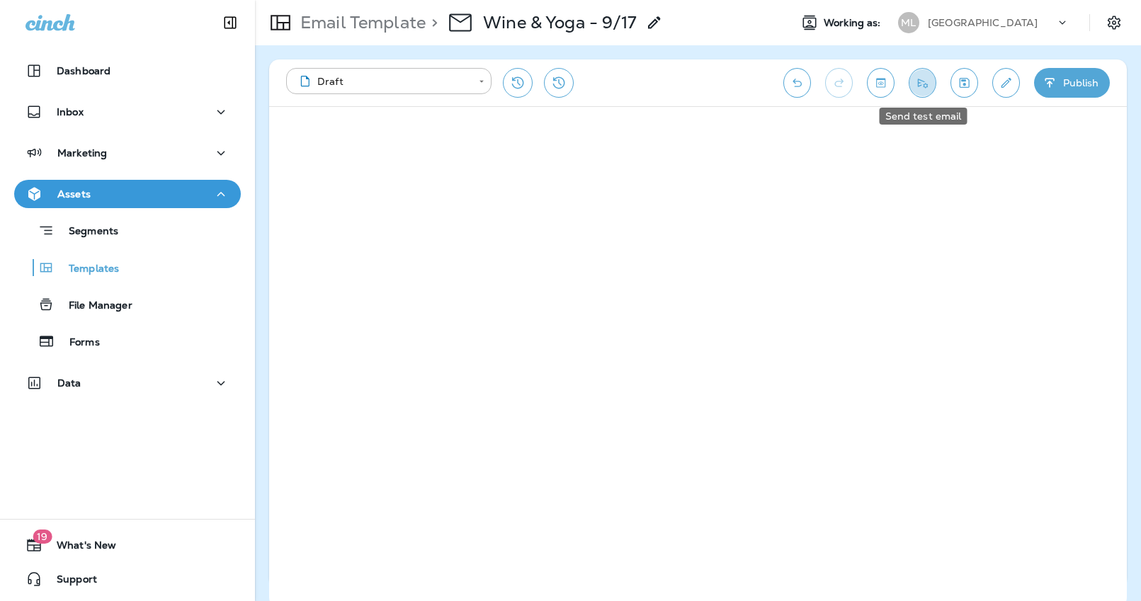
click at [921, 83] on icon "Send test email" at bounding box center [922, 83] width 15 height 14
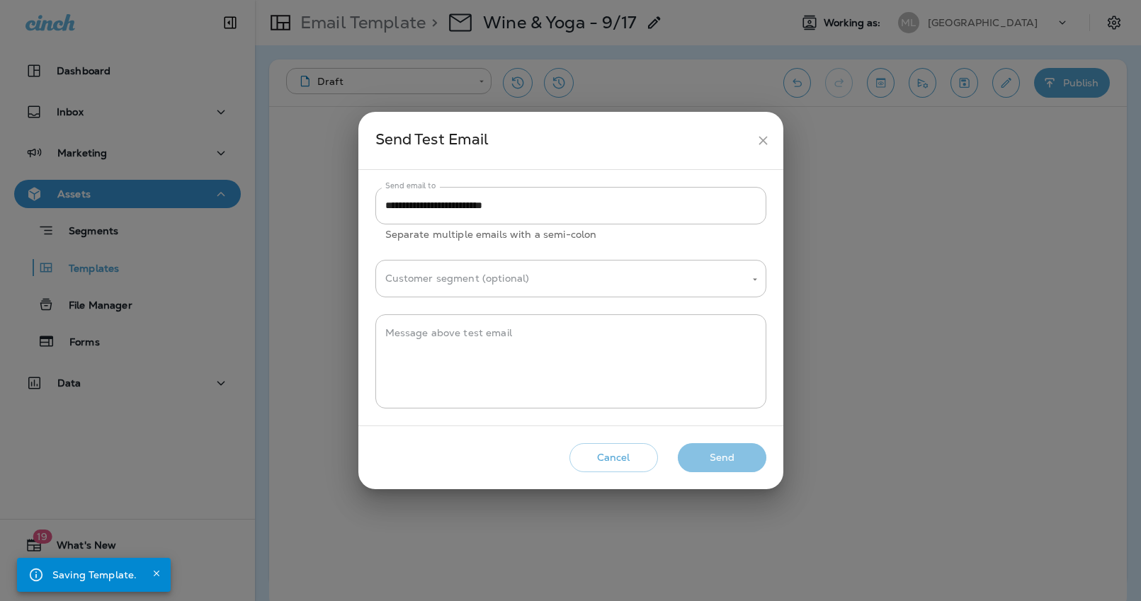
click at [729, 450] on button "Send" at bounding box center [722, 457] width 89 height 29
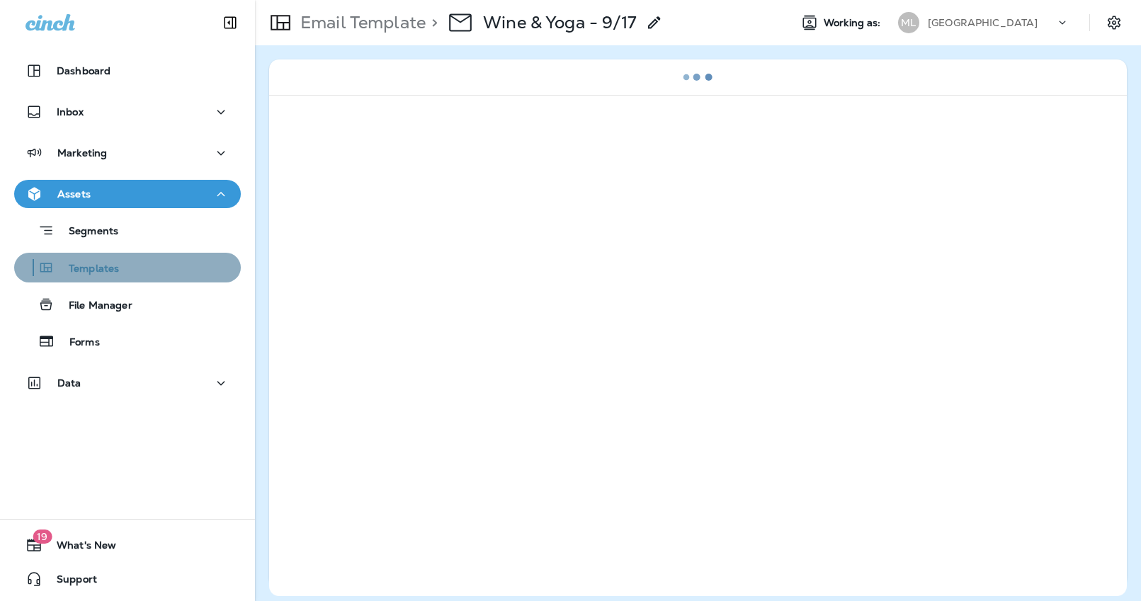
click at [110, 278] on button "Templates" at bounding box center [127, 268] width 227 height 30
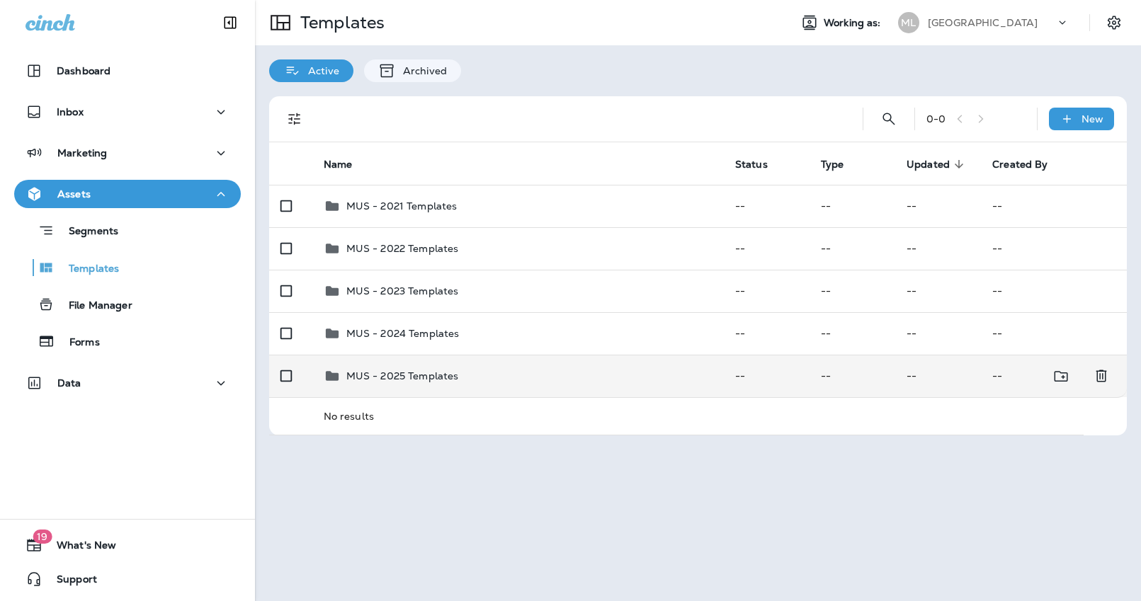
click at [431, 375] on p "MUS - 2025 Templates" at bounding box center [402, 375] width 113 height 11
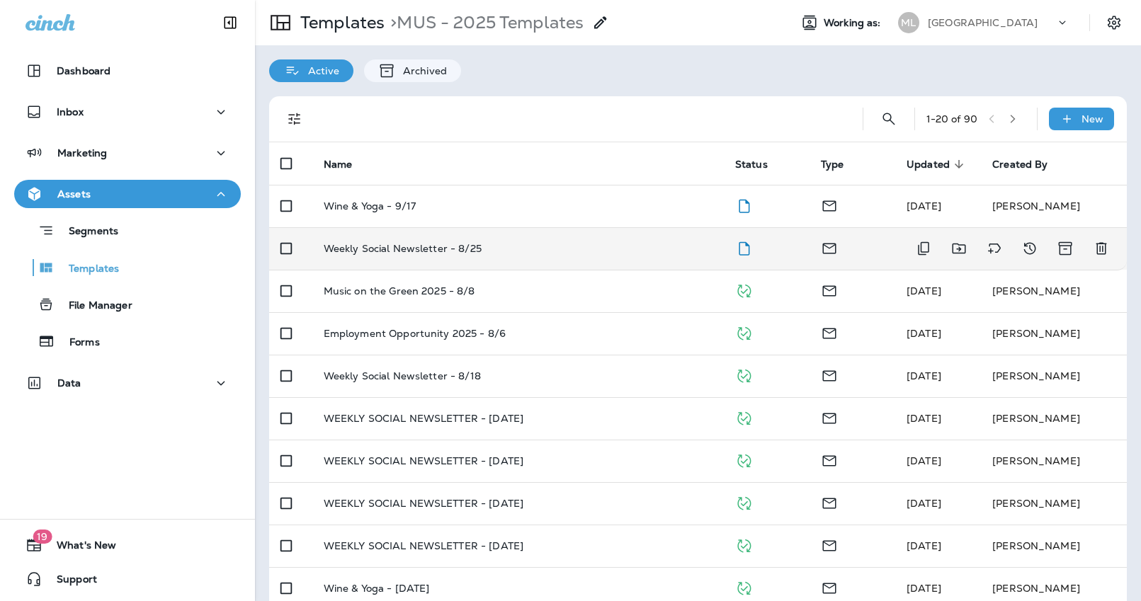
click at [441, 259] on td "Weekly Social Newsletter - 8/25" at bounding box center [518, 248] width 412 height 42
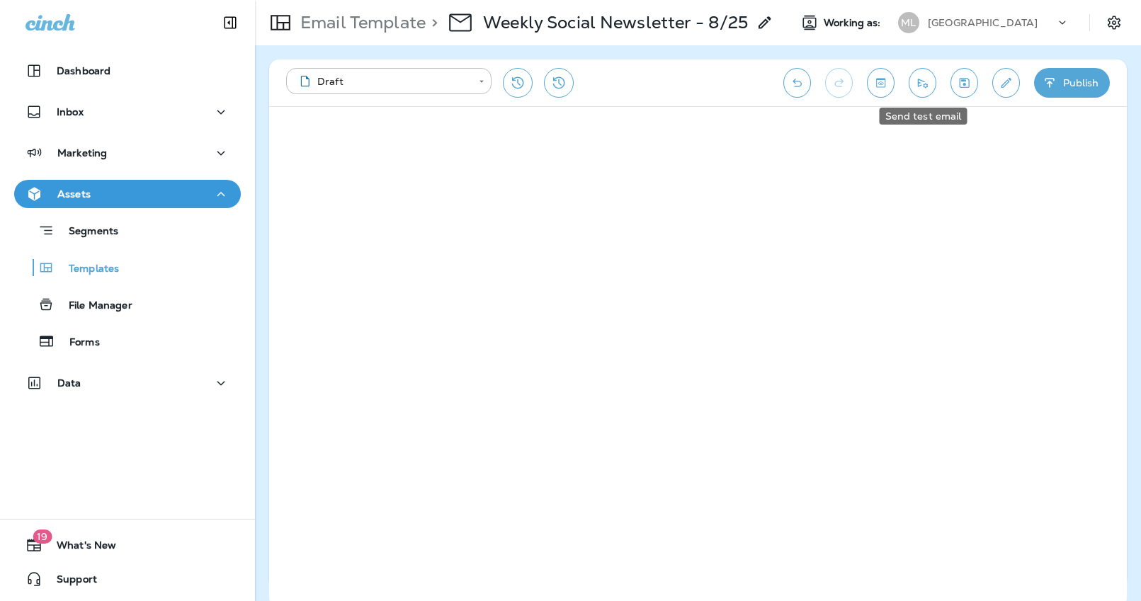
click at [918, 75] on button "Send test email" at bounding box center [923, 83] width 28 height 30
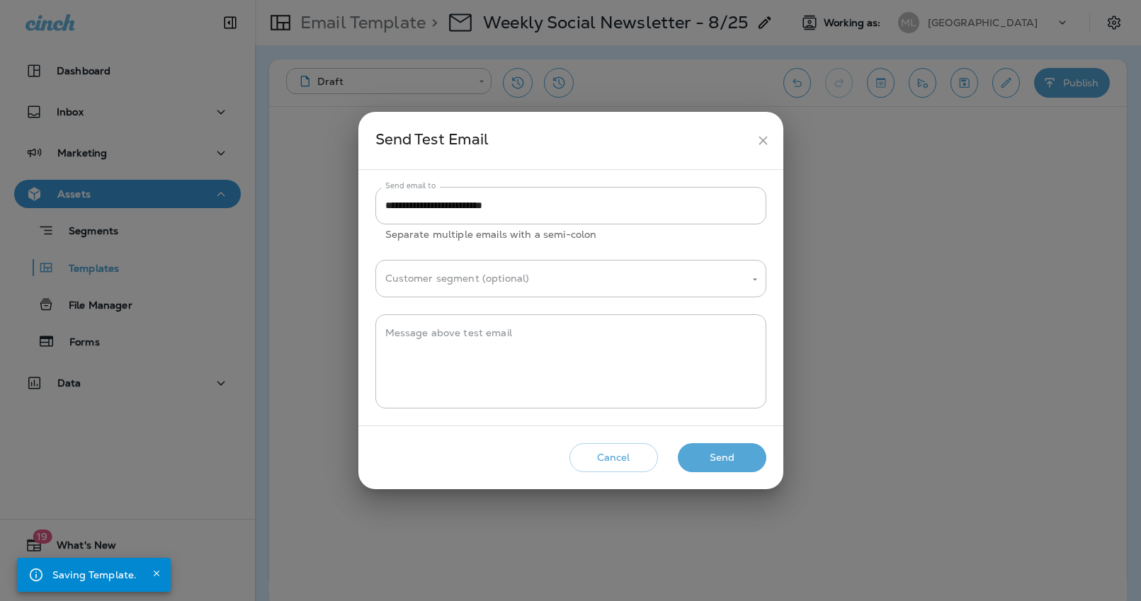
click at [713, 446] on button "Send" at bounding box center [722, 457] width 89 height 29
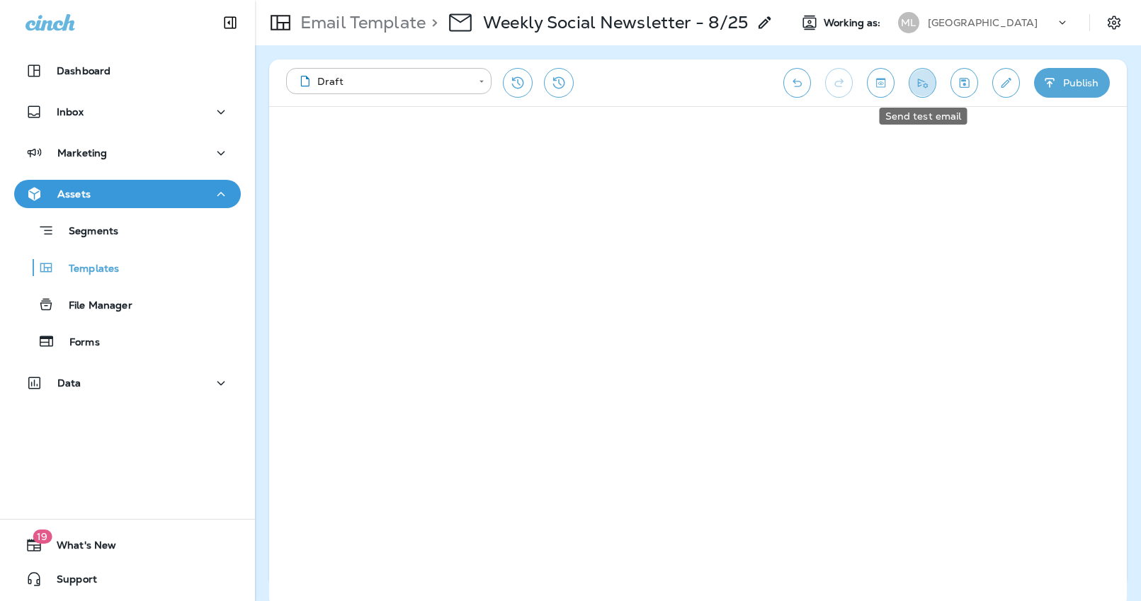
click at [918, 82] on icon "Send test email" at bounding box center [923, 83] width 10 height 9
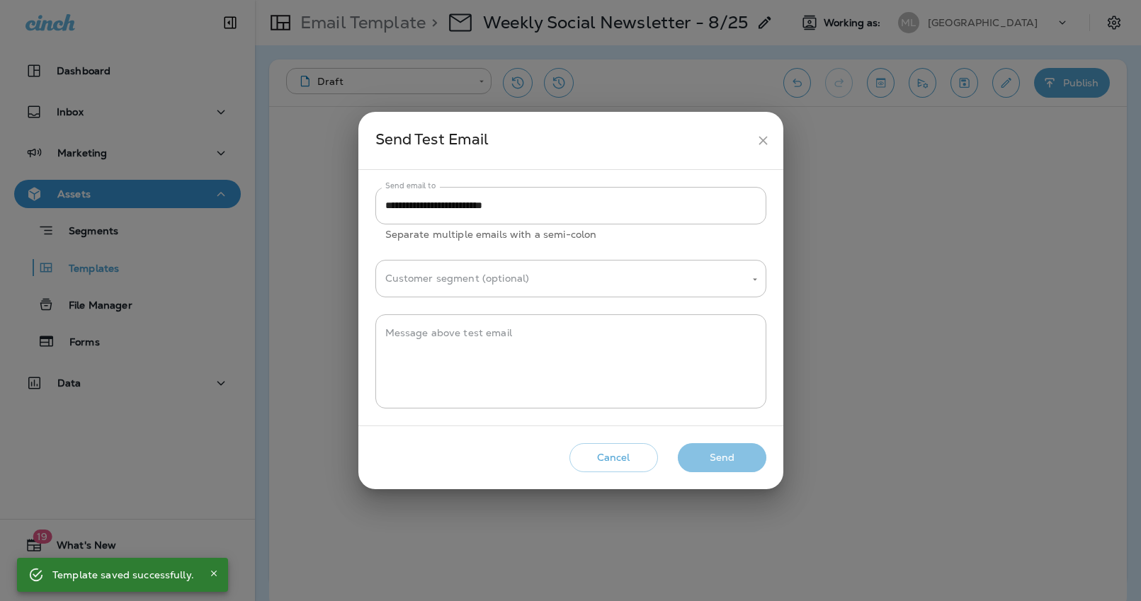
click at [737, 455] on button "Send" at bounding box center [722, 457] width 89 height 29
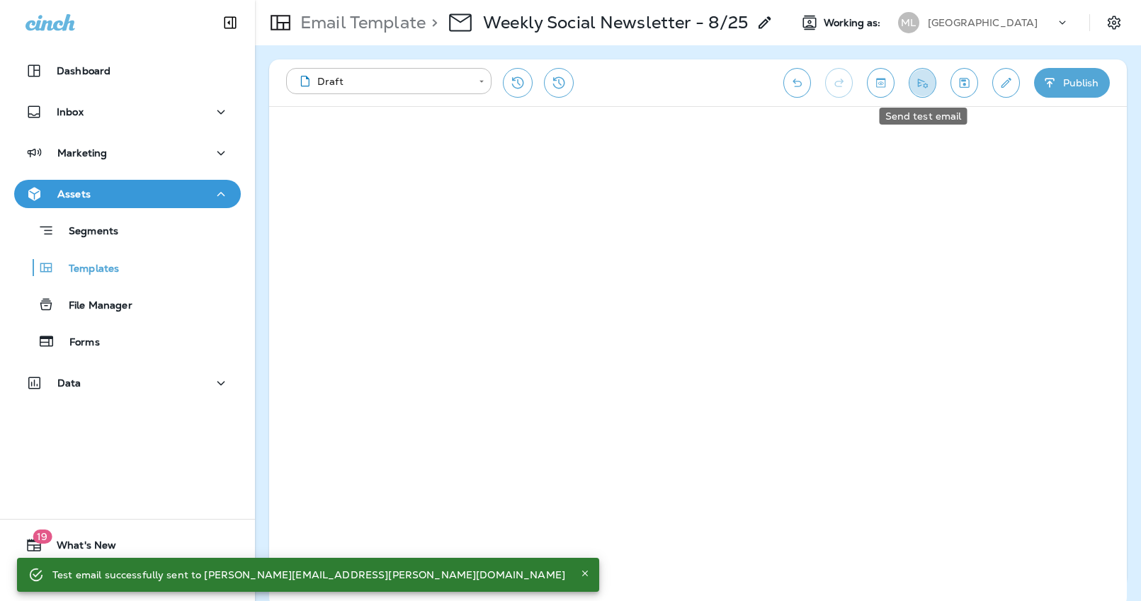
click at [928, 80] on icon "Send test email" at bounding box center [922, 83] width 15 height 14
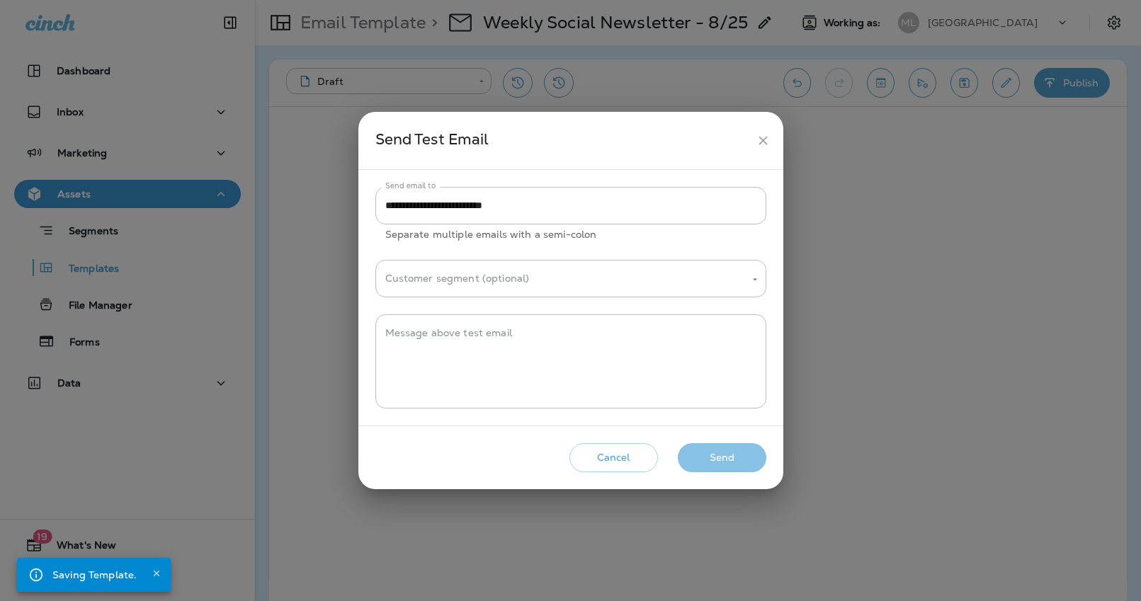
click at [716, 458] on button "Send" at bounding box center [722, 457] width 89 height 29
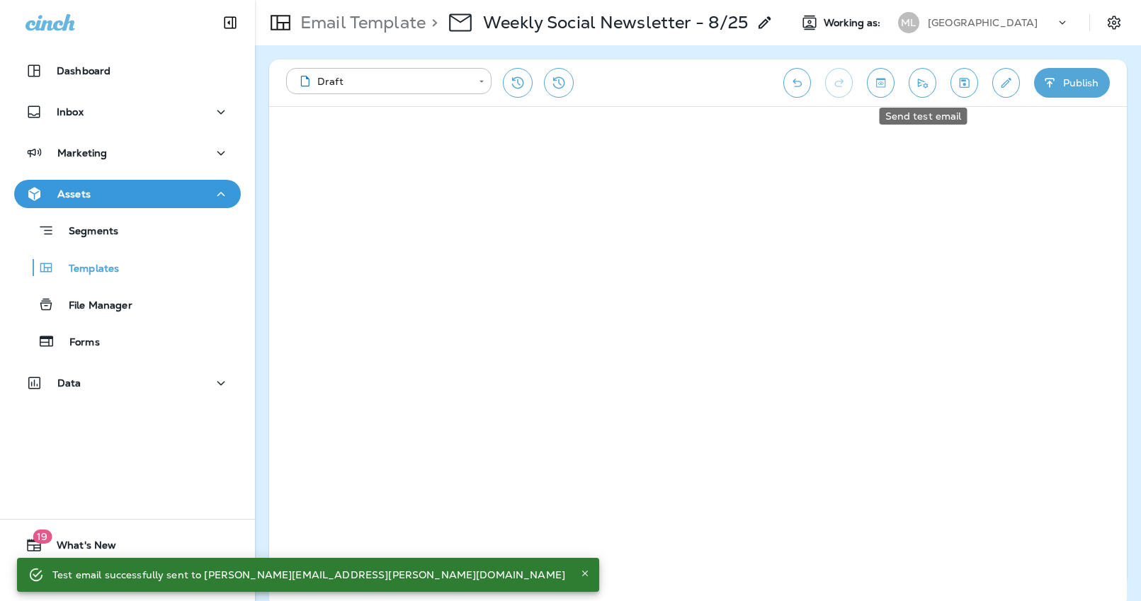
click at [918, 81] on icon "Send test email" at bounding box center [923, 83] width 10 height 9
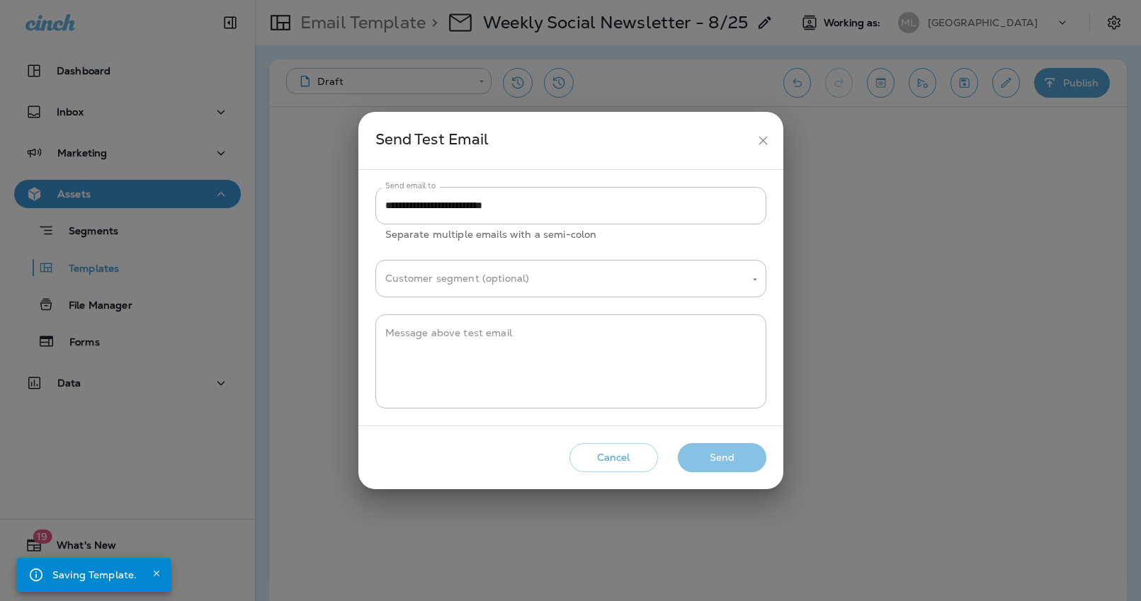
click at [705, 467] on button "Send" at bounding box center [722, 457] width 89 height 29
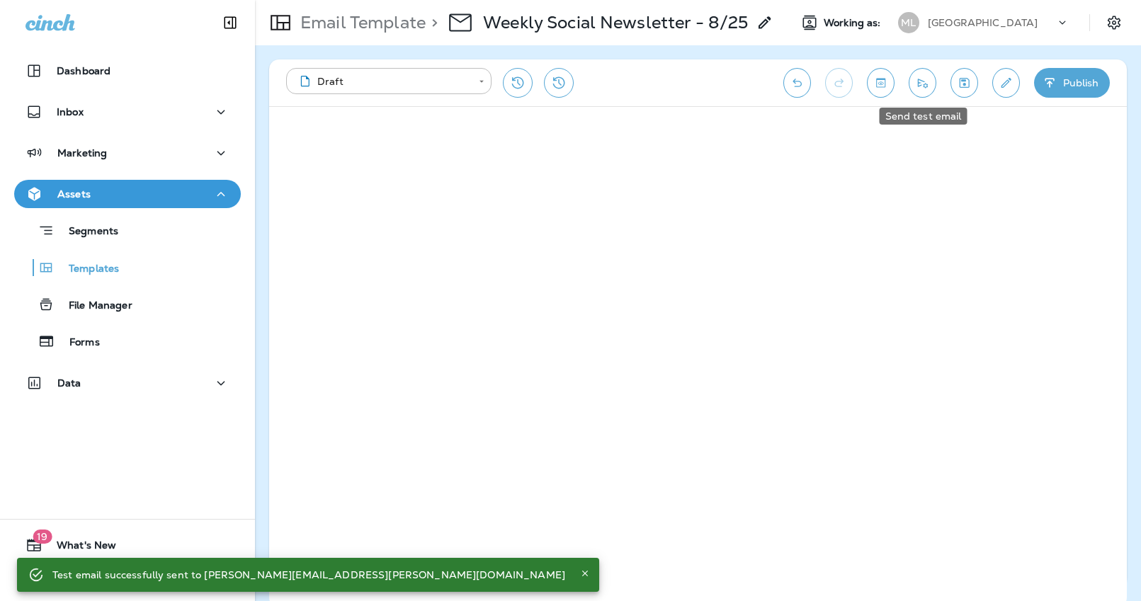
click at [928, 83] on icon "Send test email" at bounding box center [922, 83] width 15 height 14
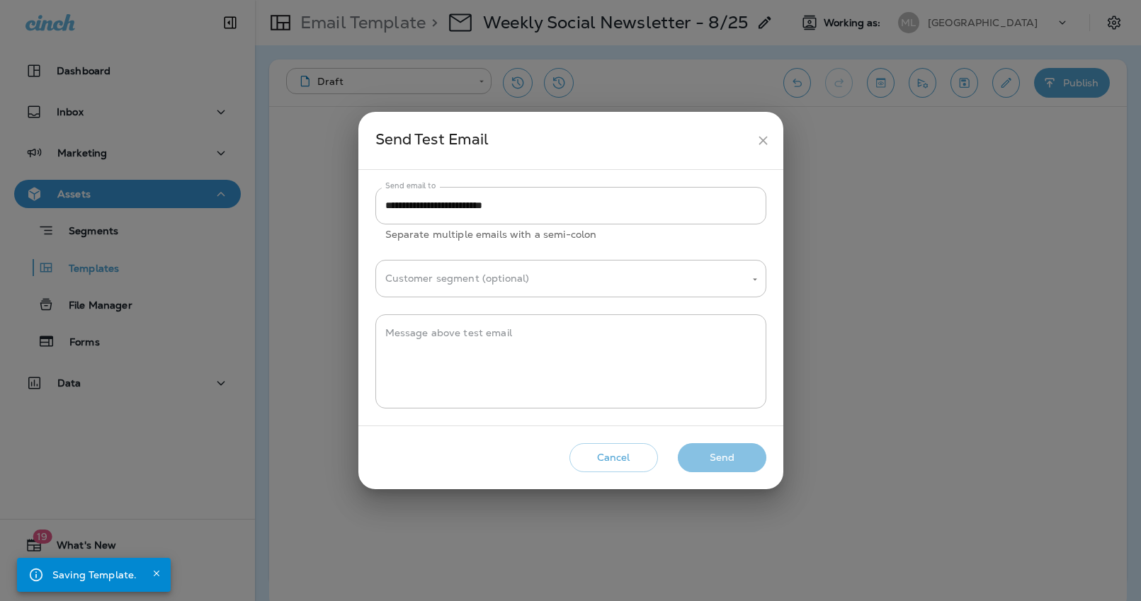
click at [720, 458] on button "Send" at bounding box center [722, 457] width 89 height 29
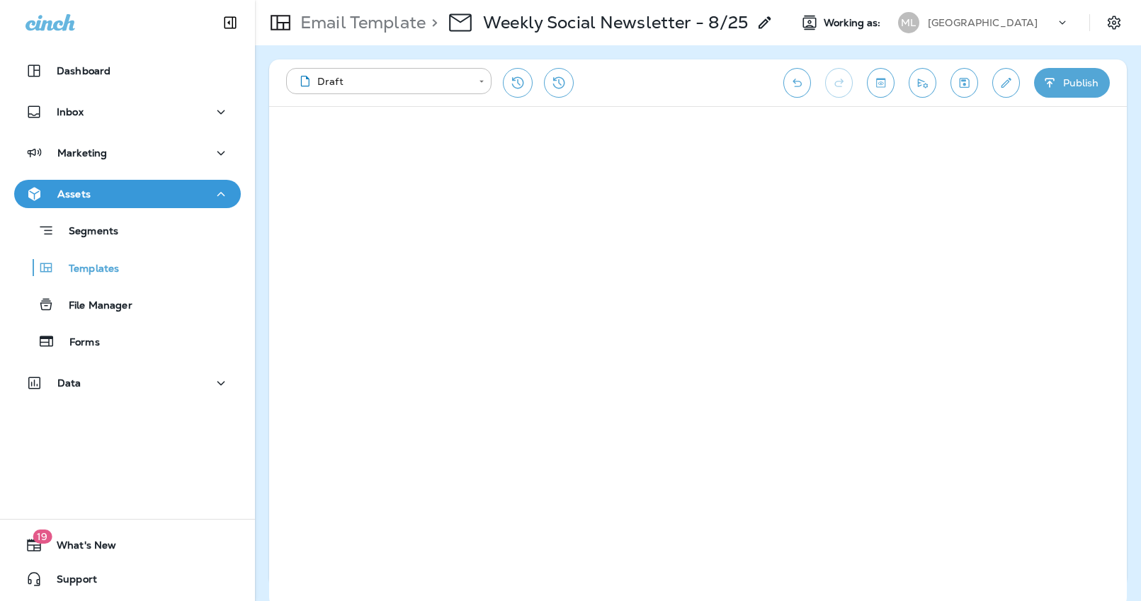
click at [919, 74] on button "Send test email" at bounding box center [923, 83] width 28 height 30
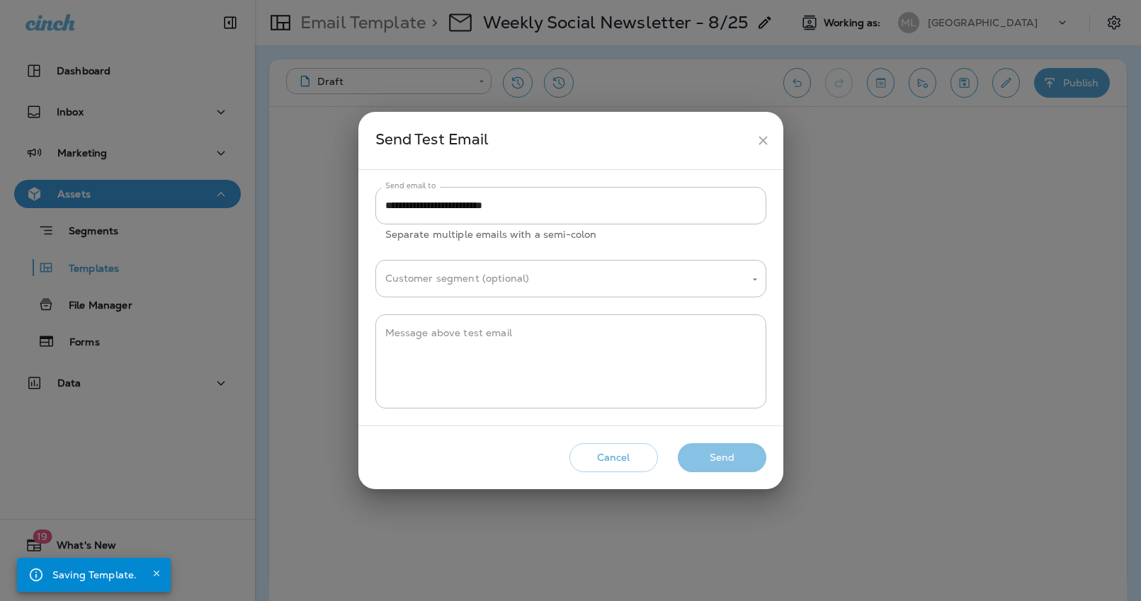
click at [715, 460] on button "Send" at bounding box center [722, 457] width 89 height 29
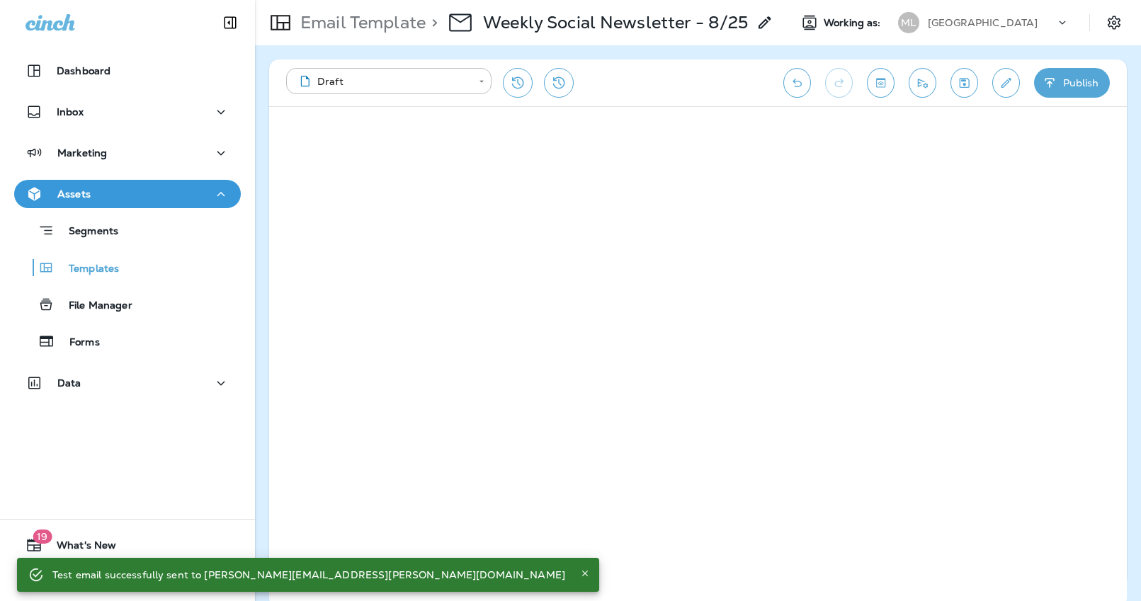
click at [930, 99] on div "**********" at bounding box center [698, 82] width 858 height 47
click at [930, 85] on button "Send test email" at bounding box center [923, 83] width 28 height 30
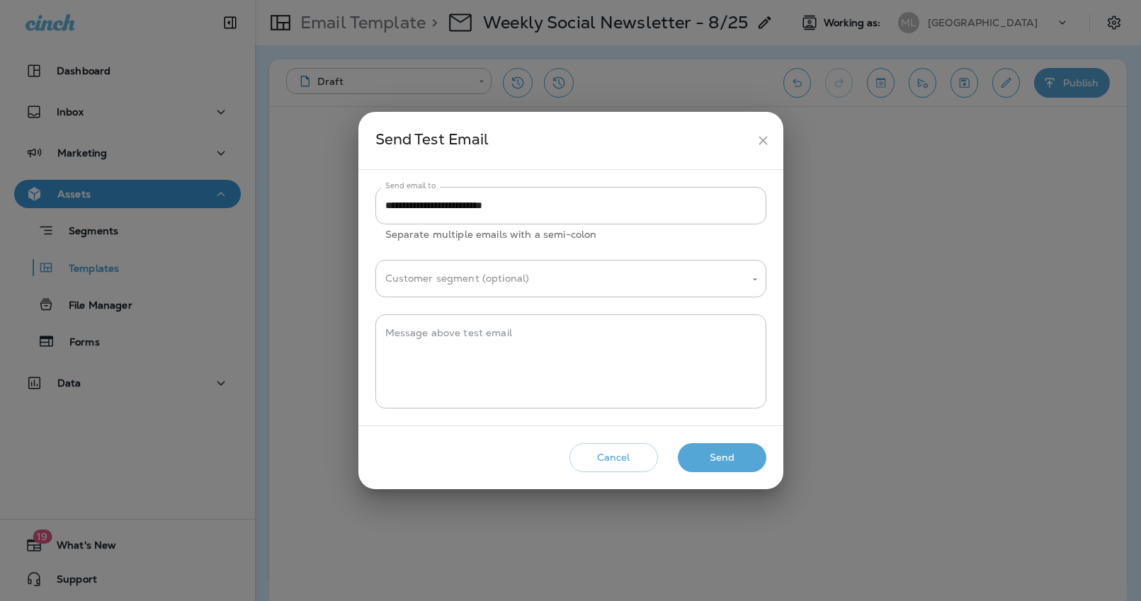
click at [728, 458] on button "Send" at bounding box center [722, 457] width 89 height 29
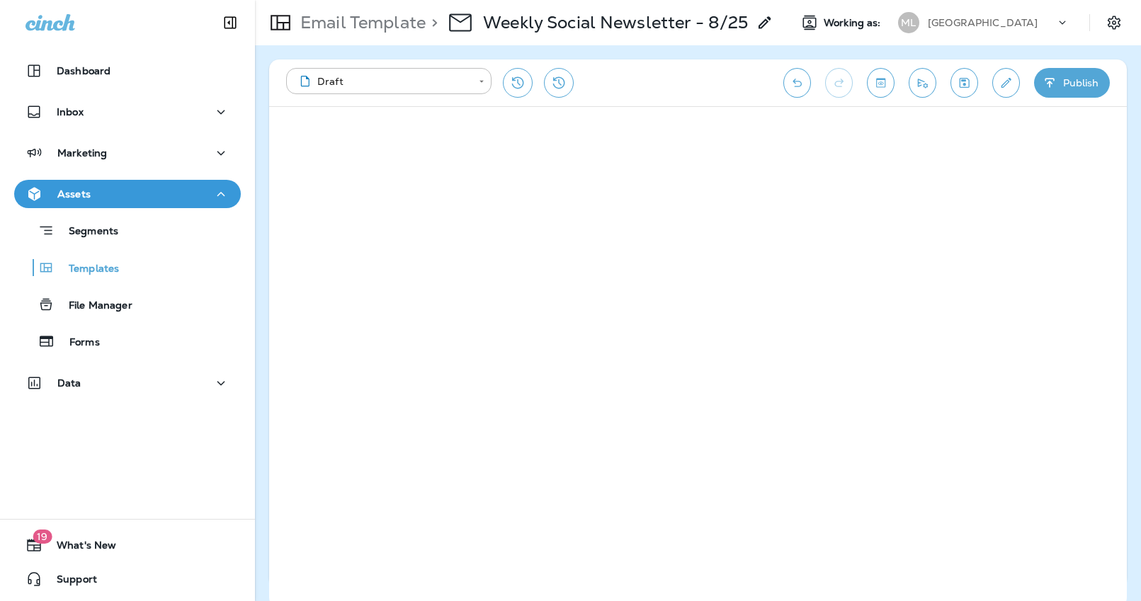
click at [922, 85] on icon "Send test email" at bounding box center [922, 83] width 15 height 14
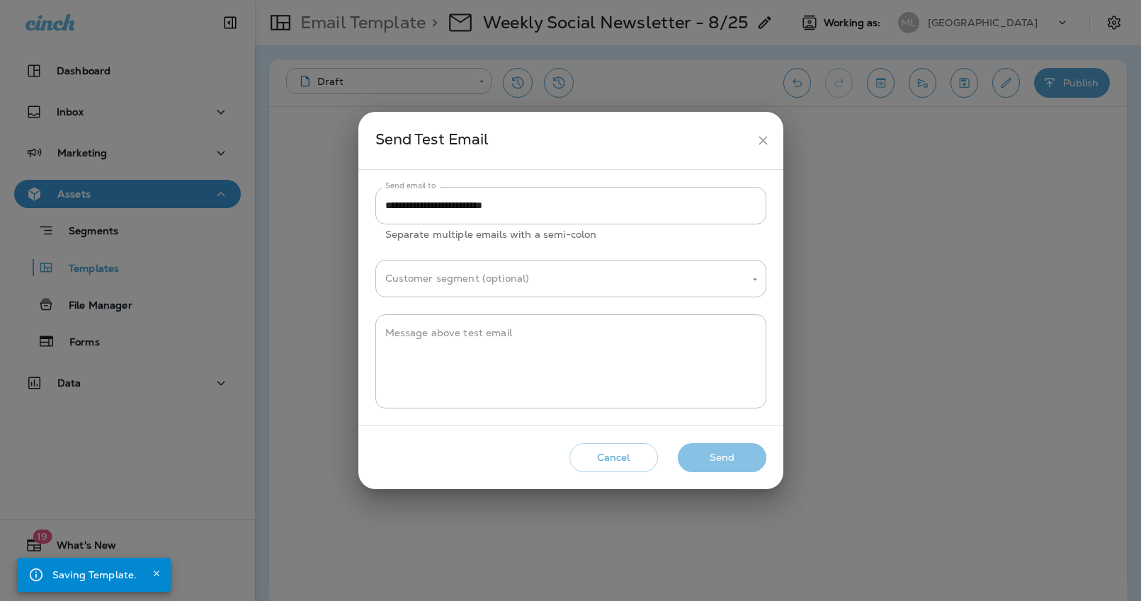
click at [727, 455] on button "Send" at bounding box center [722, 457] width 89 height 29
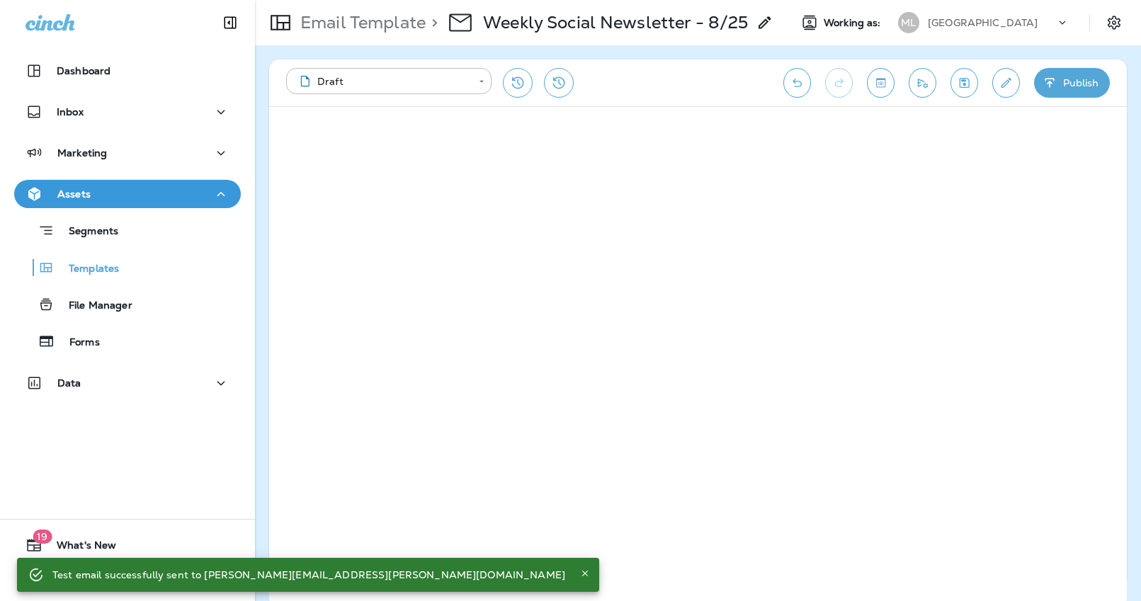
click at [907, 83] on div "**********" at bounding box center [698, 82] width 858 height 47
click at [923, 84] on icon "Send test email" at bounding box center [923, 83] width 10 height 9
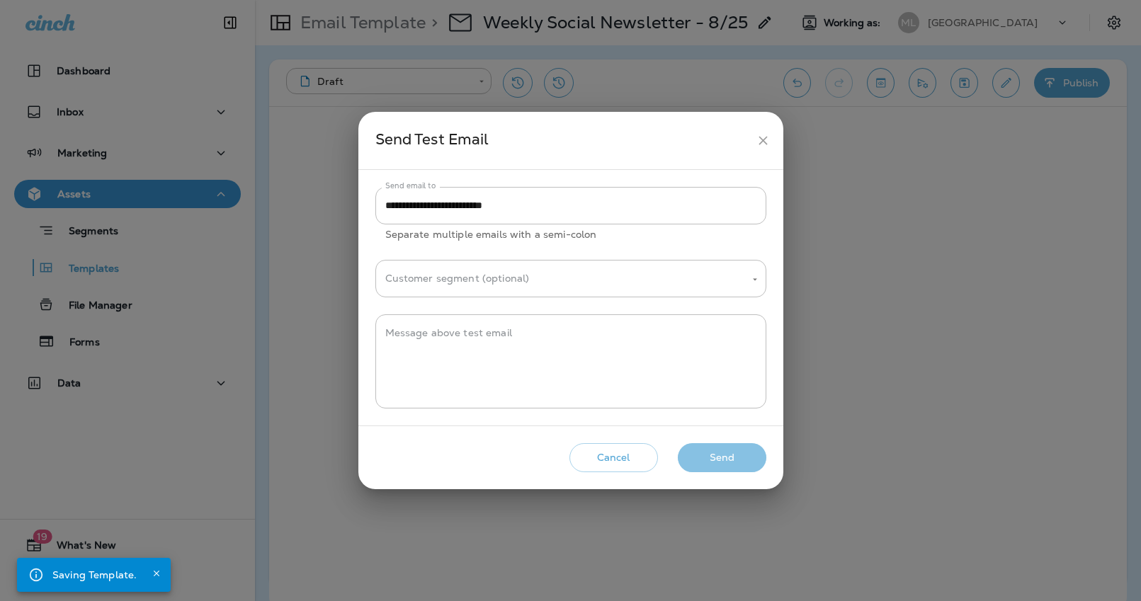
click at [710, 448] on button "Send" at bounding box center [722, 457] width 89 height 29
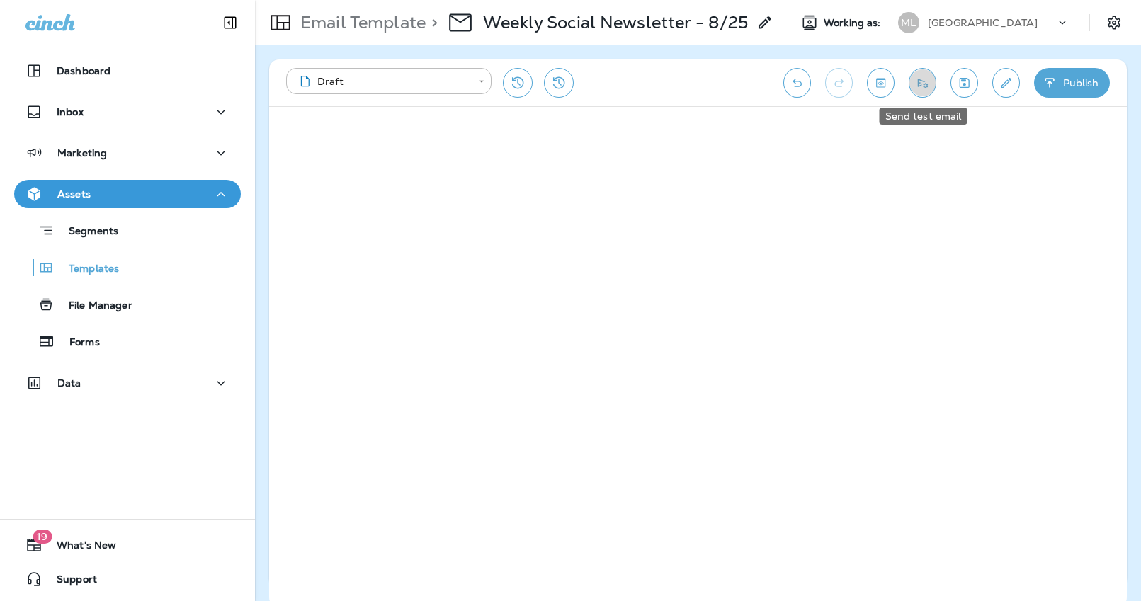
click at [927, 83] on icon "Send test email" at bounding box center [922, 83] width 15 height 14
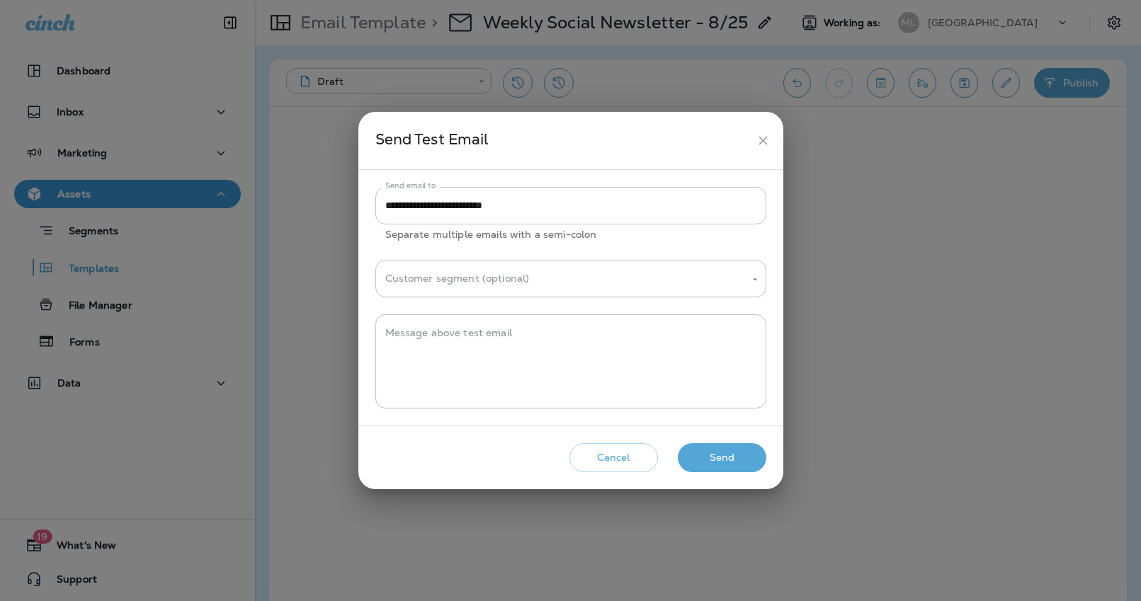
click at [691, 453] on button "Send" at bounding box center [722, 457] width 89 height 29
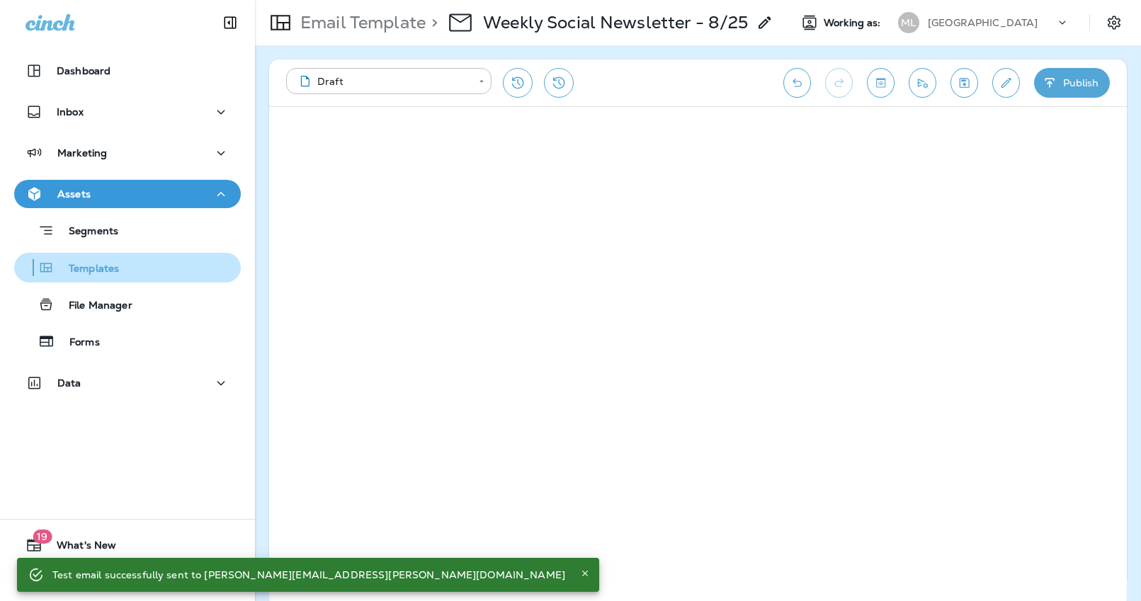
click at [98, 271] on p "Templates" at bounding box center [87, 269] width 64 height 13
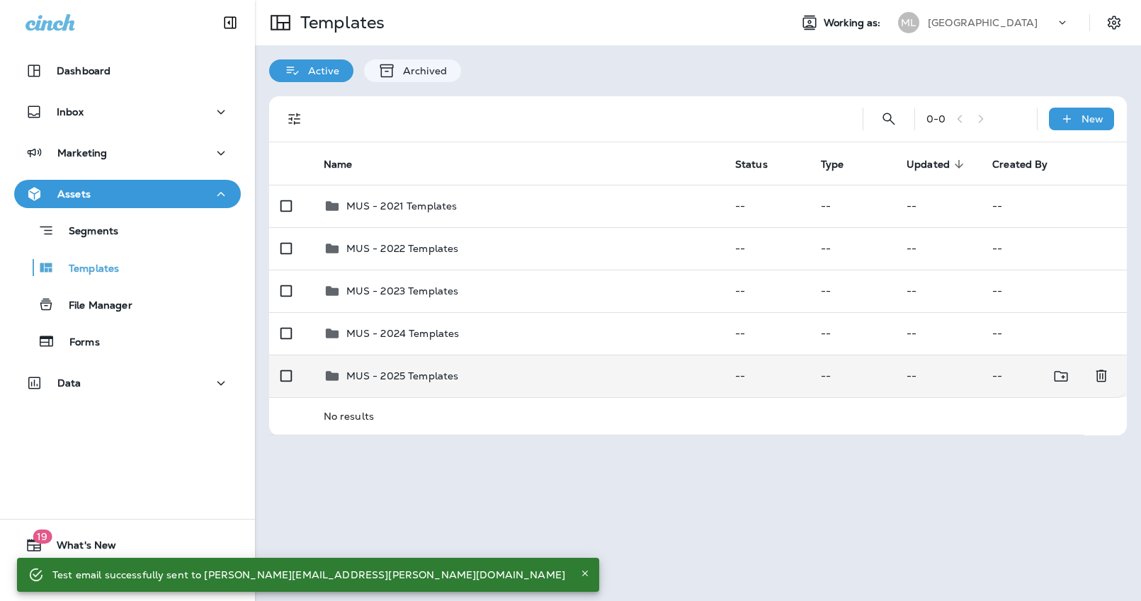
click at [416, 390] on td "MUS - 2025 Templates" at bounding box center [518, 376] width 412 height 42
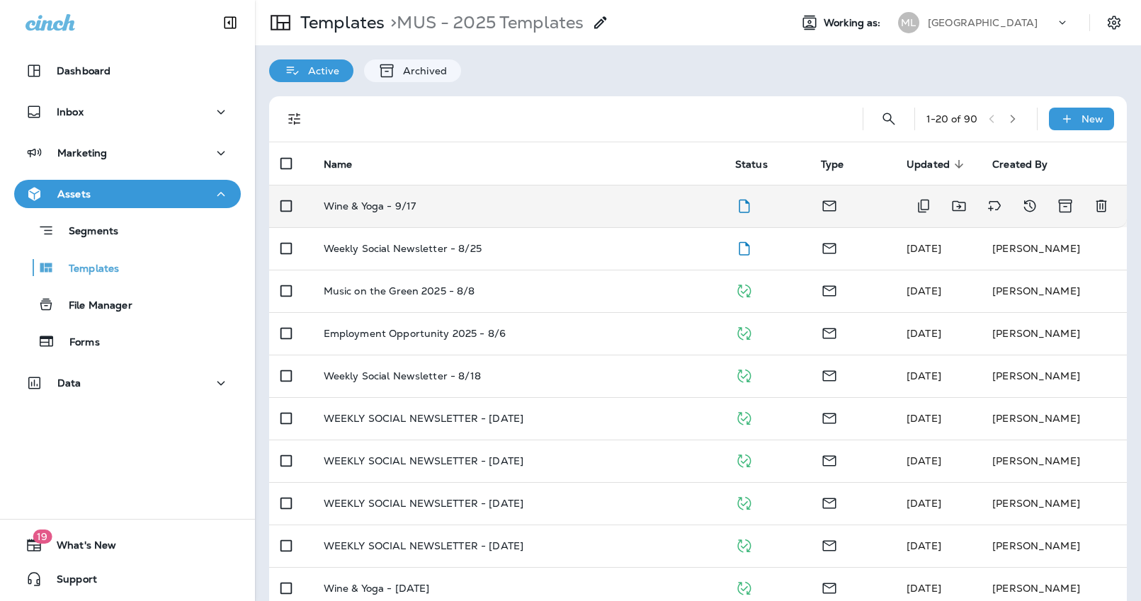
click at [357, 204] on p "Wine & Yoga - 9/17" at bounding box center [370, 205] width 93 height 11
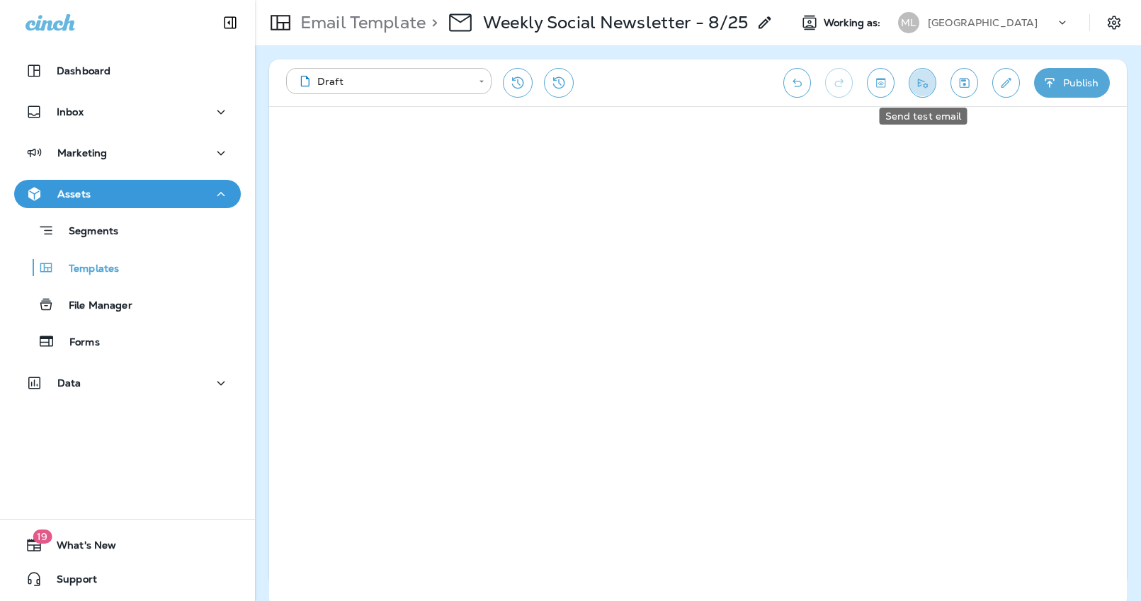
click at [924, 73] on button "Send test email" at bounding box center [923, 83] width 28 height 30
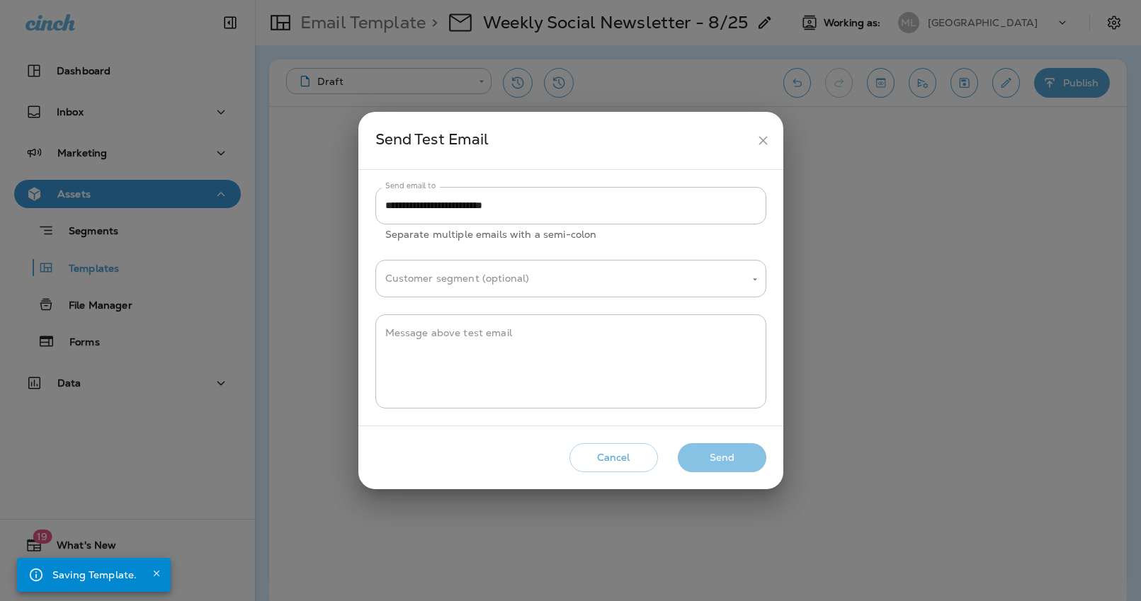
click at [710, 454] on button "Send" at bounding box center [722, 457] width 89 height 29
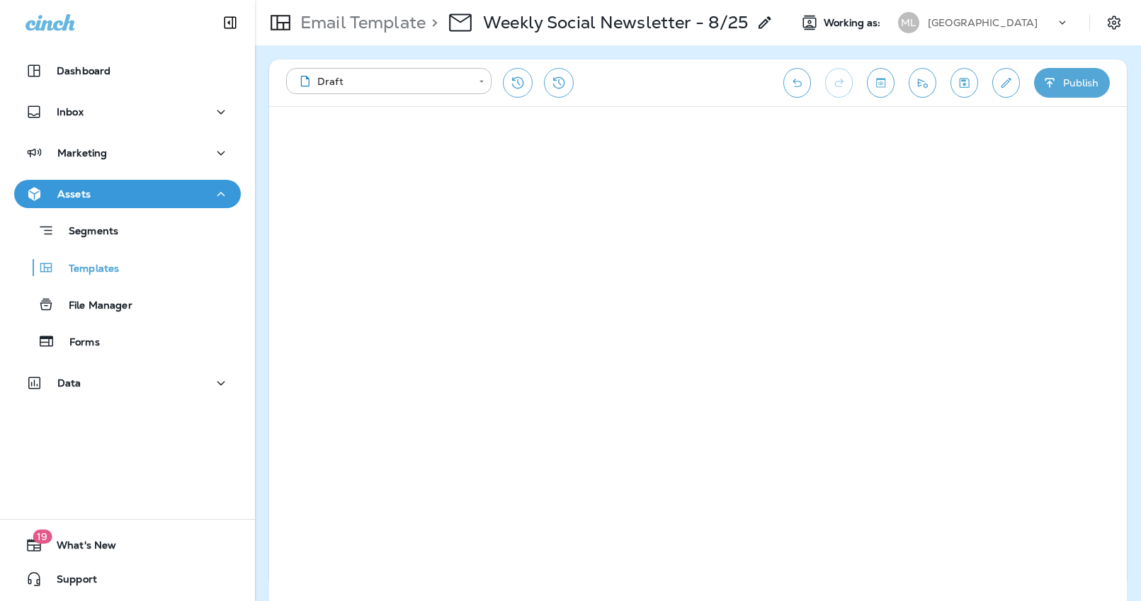
click at [918, 85] on icon "Send test email" at bounding box center [922, 83] width 15 height 14
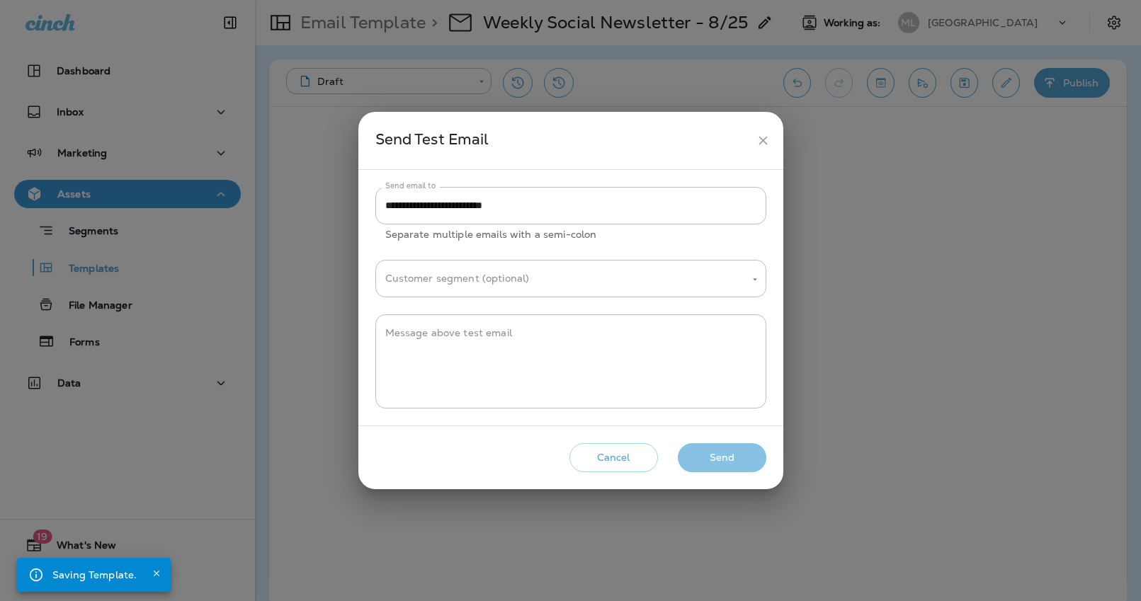
click at [749, 456] on button "Send" at bounding box center [722, 457] width 89 height 29
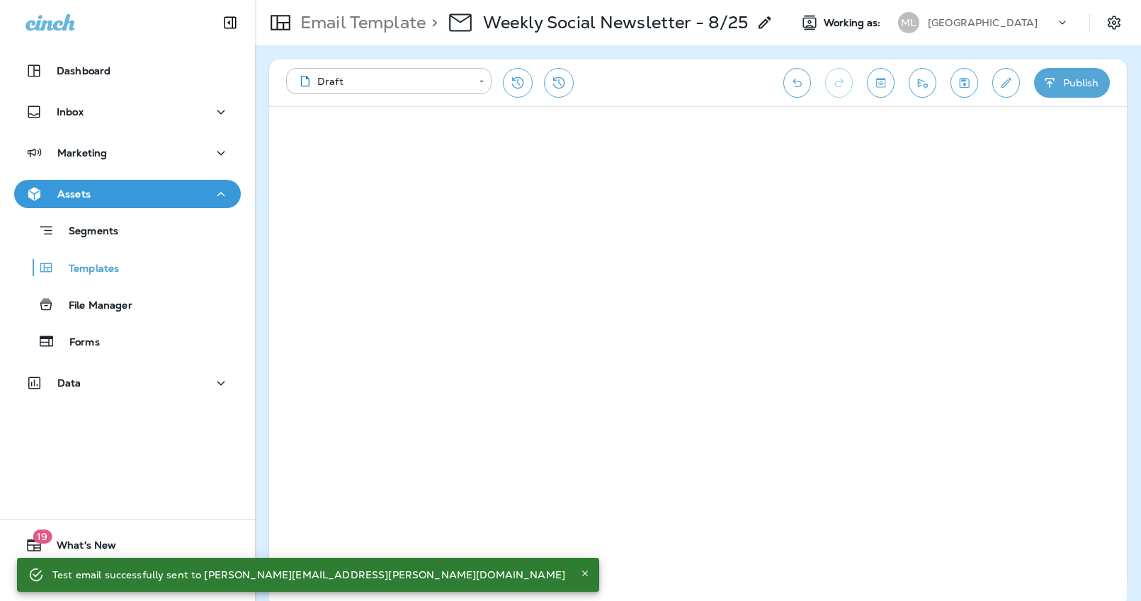
click at [923, 85] on icon "Send test email" at bounding box center [922, 83] width 15 height 14
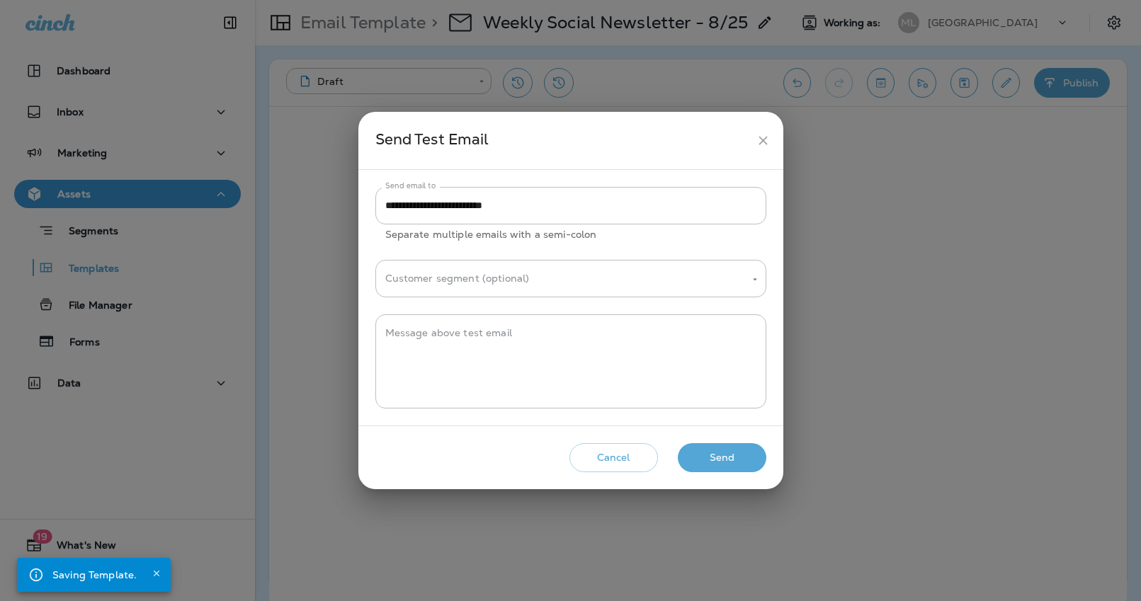
click at [733, 465] on button "Send" at bounding box center [722, 457] width 89 height 29
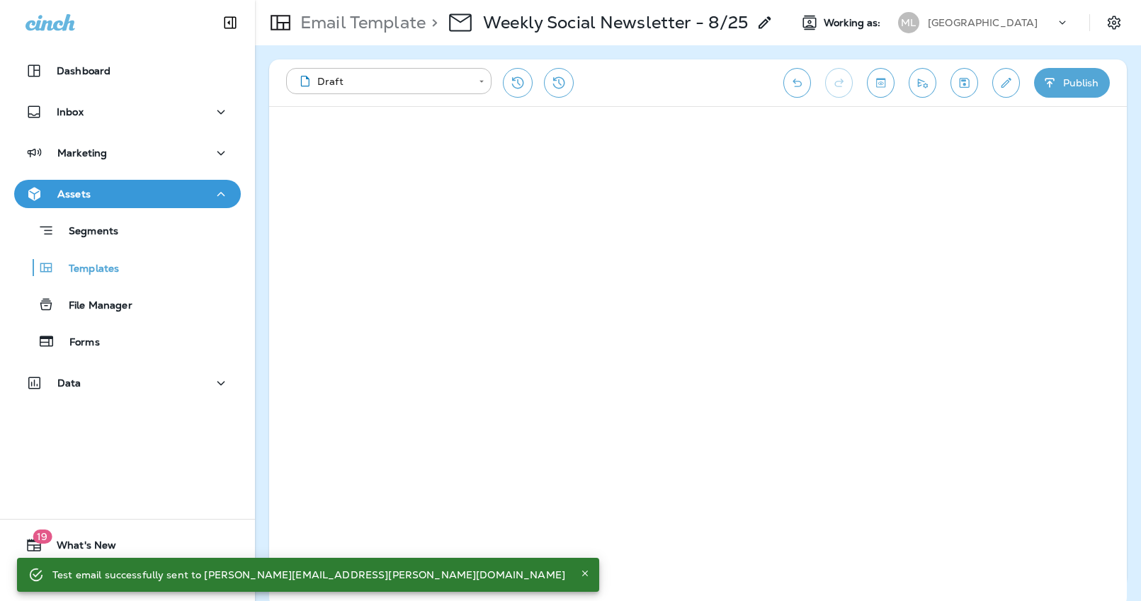
click at [919, 87] on div "**********" at bounding box center [570, 300] width 1141 height 601
click at [919, 87] on icon "Send test email" at bounding box center [922, 83] width 15 height 14
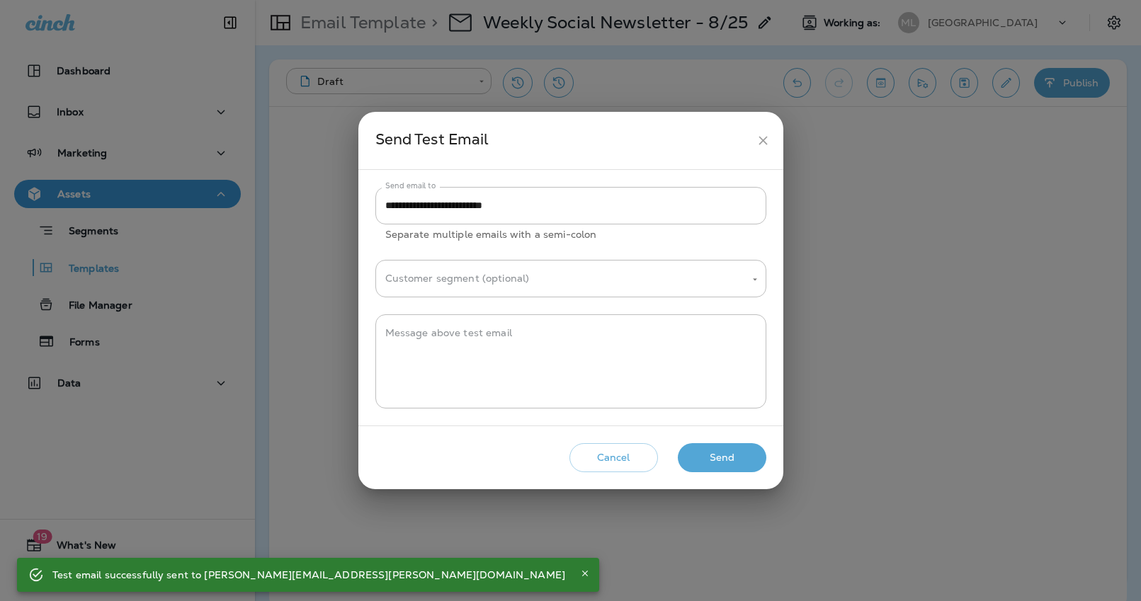
click at [748, 465] on button "Send" at bounding box center [722, 457] width 89 height 29
